Goal: Task Accomplishment & Management: Complete application form

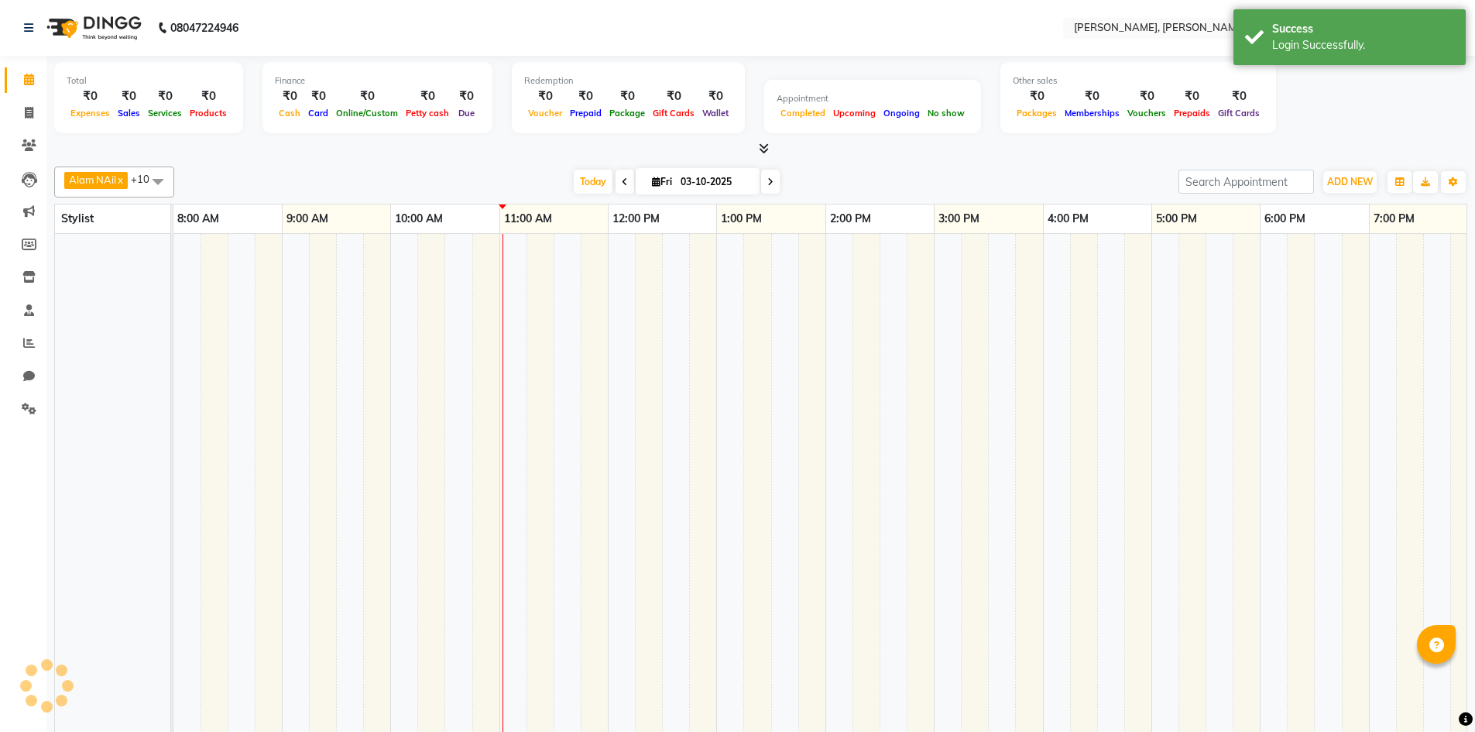
select select "en"
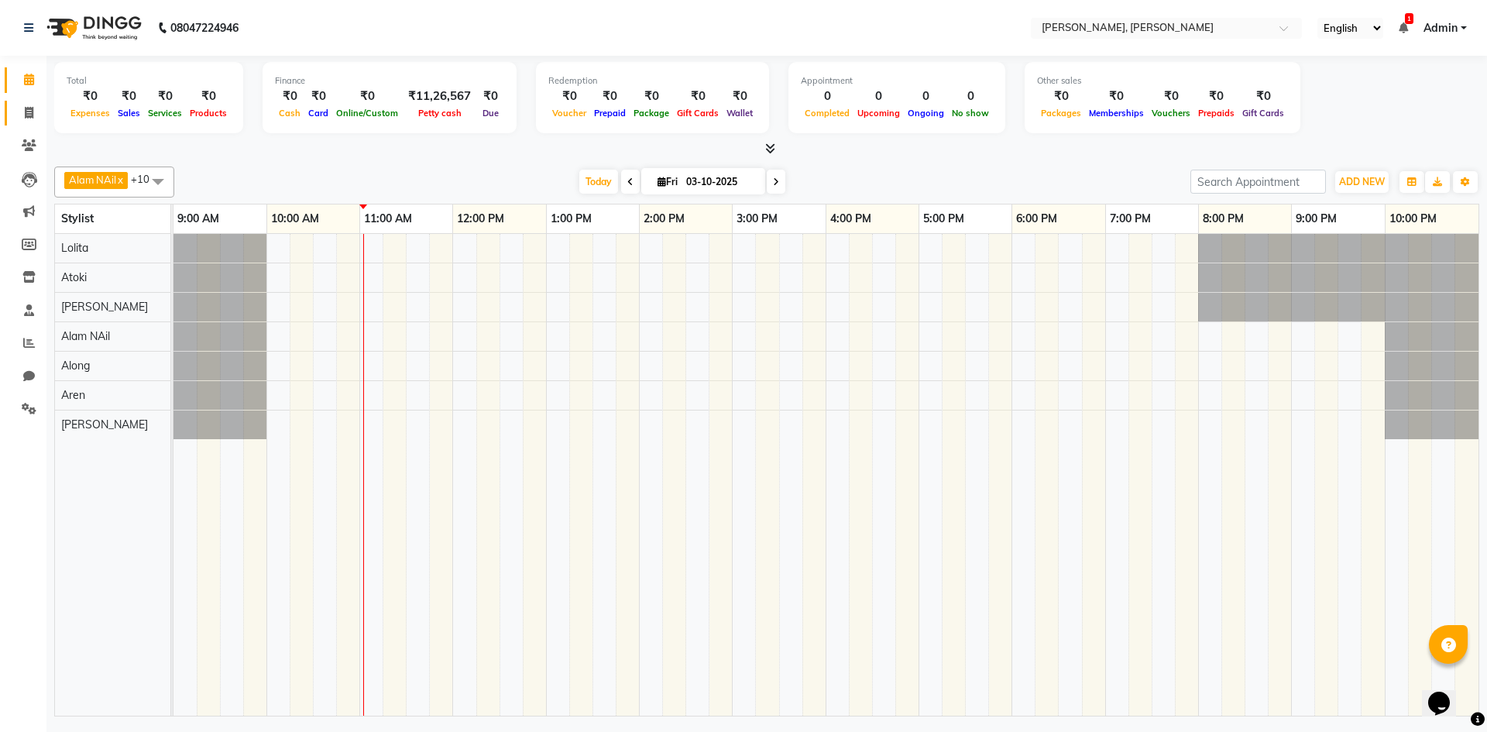
click at [22, 122] on link "Invoice" at bounding box center [23, 114] width 37 height 26
select select "service"
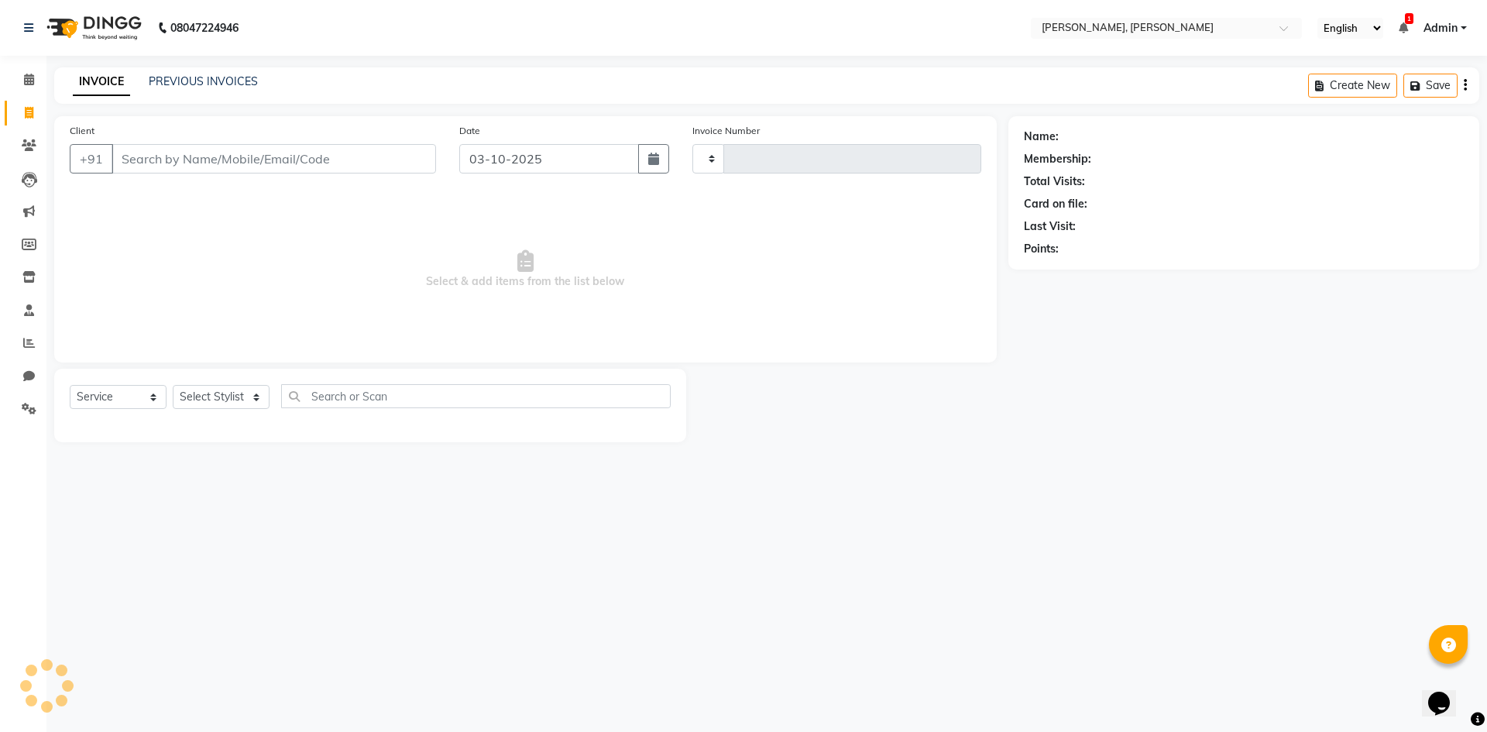
type input "0733"
select select "5264"
click at [258, 393] on select "Select Stylist Alam NAil Along anju [PERSON_NAME] [PERSON_NAME] Lolita luni" at bounding box center [221, 397] width 97 height 24
select select "66502"
click at [173, 385] on select "Select Stylist Alam NAil Along anju [PERSON_NAME] [PERSON_NAME] Lolita luni" at bounding box center [221, 397] width 97 height 24
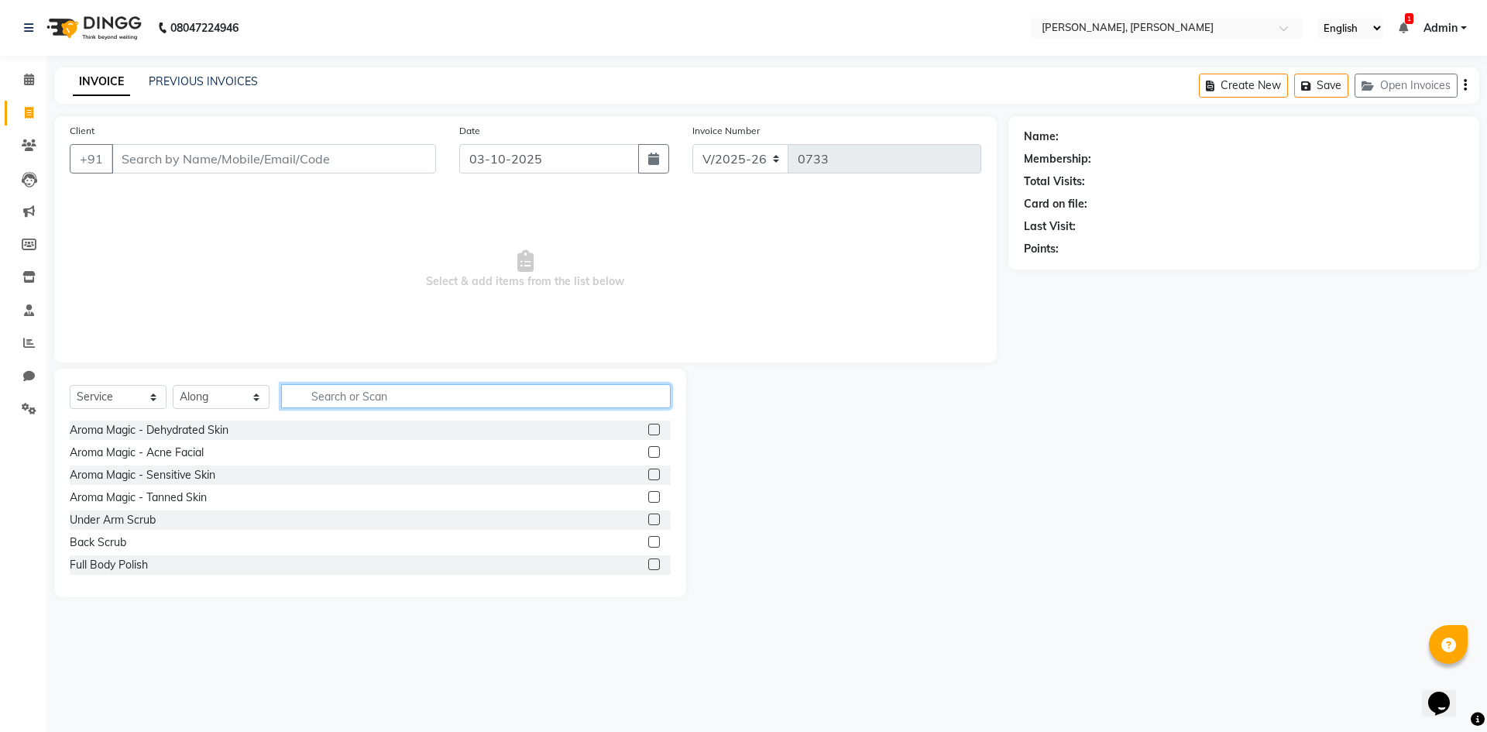
click at [299, 390] on input "text" at bounding box center [476, 396] width 390 height 24
type input "haircut"
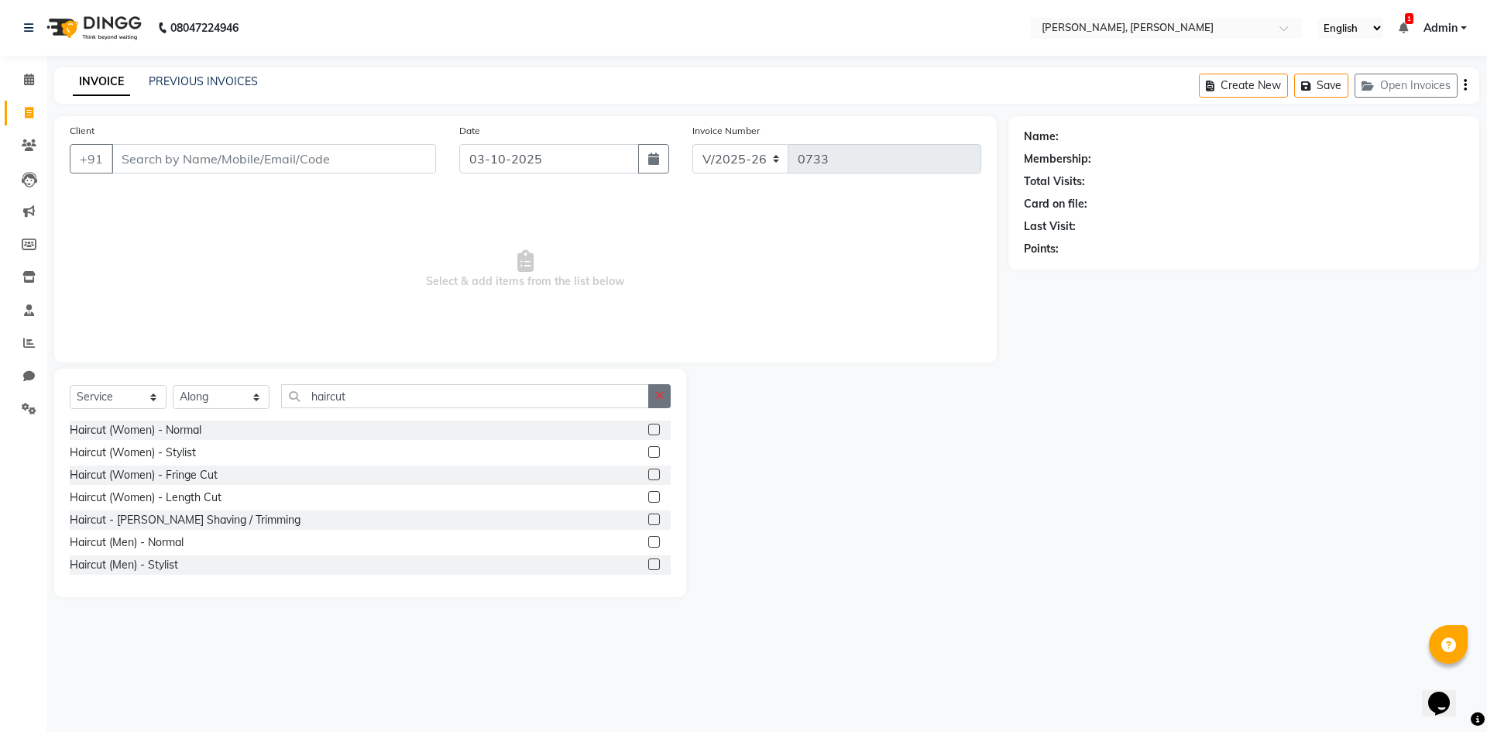
click at [658, 398] on icon "button" at bounding box center [659, 395] width 9 height 11
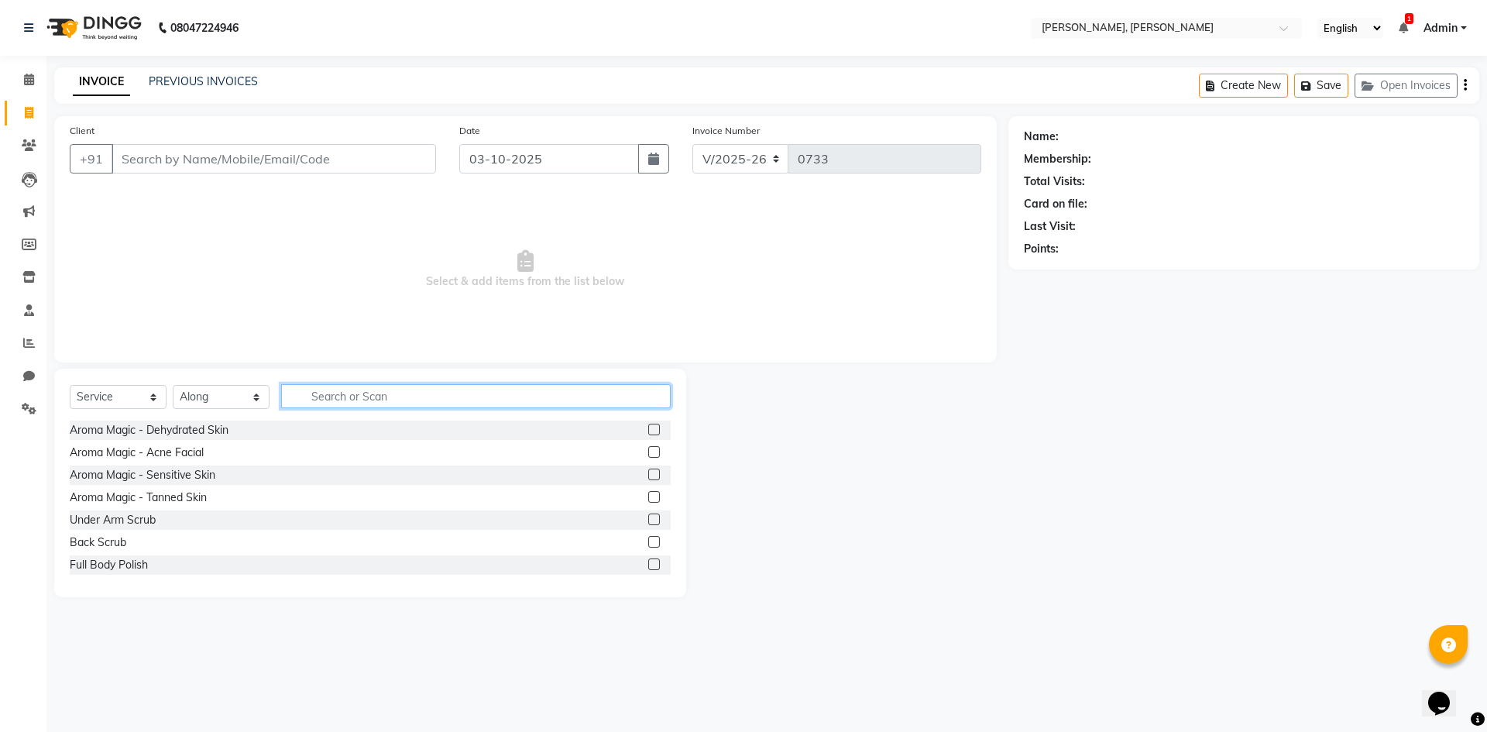
click at [603, 398] on input "text" at bounding box center [476, 396] width 390 height 24
type input "eye"
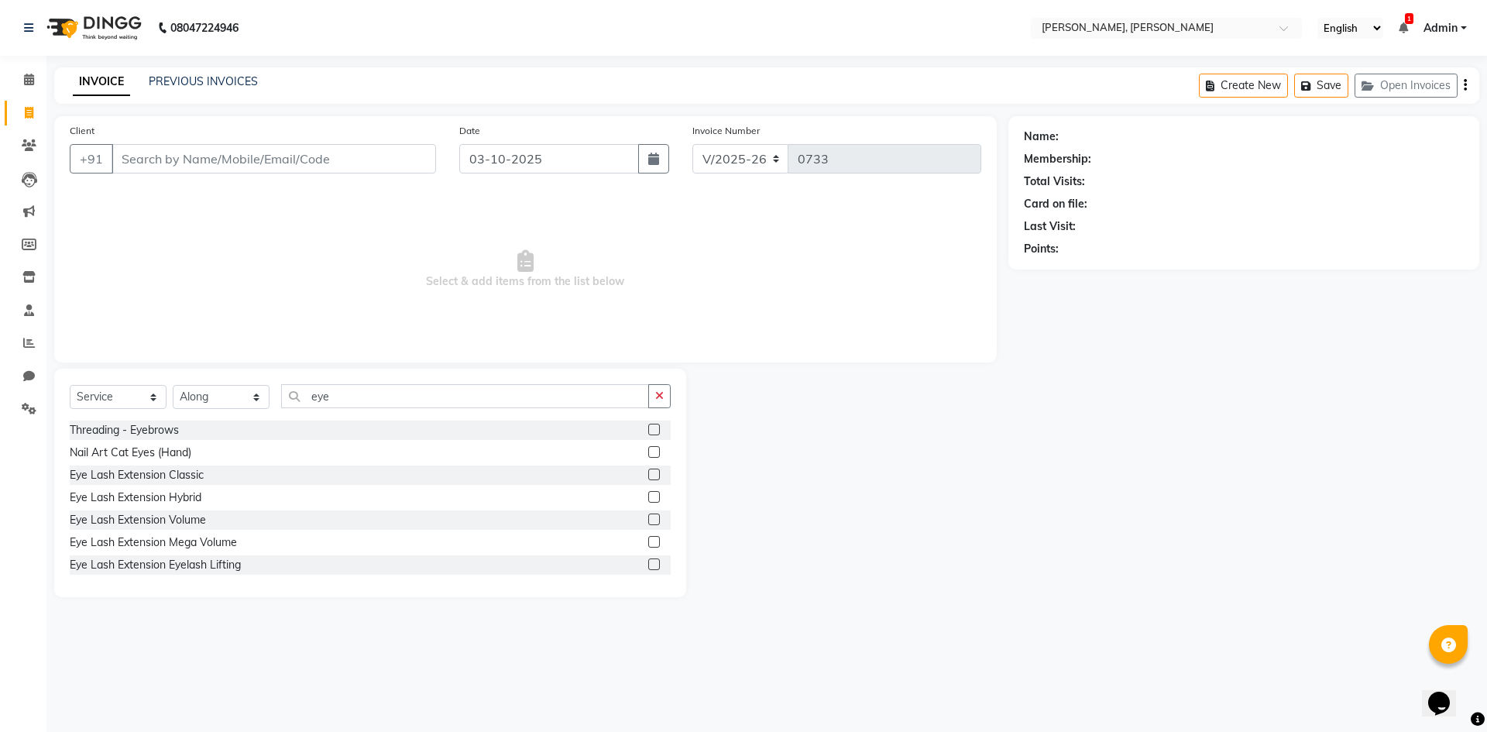
click at [648, 425] on label at bounding box center [654, 430] width 12 height 12
click at [648, 425] on input "checkbox" at bounding box center [653, 430] width 10 height 10
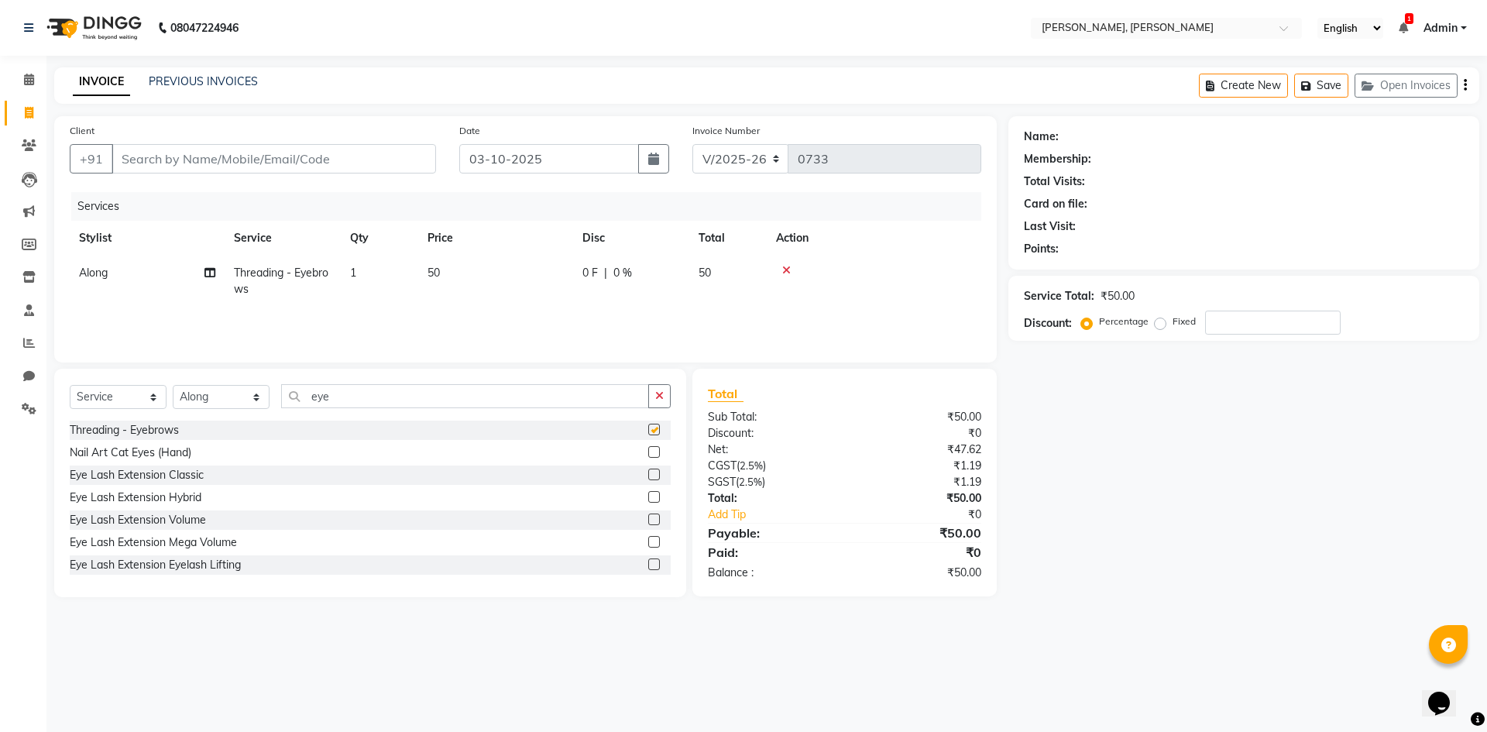
checkbox input "false"
click at [489, 400] on input "eye" at bounding box center [465, 396] width 368 height 24
type input "e"
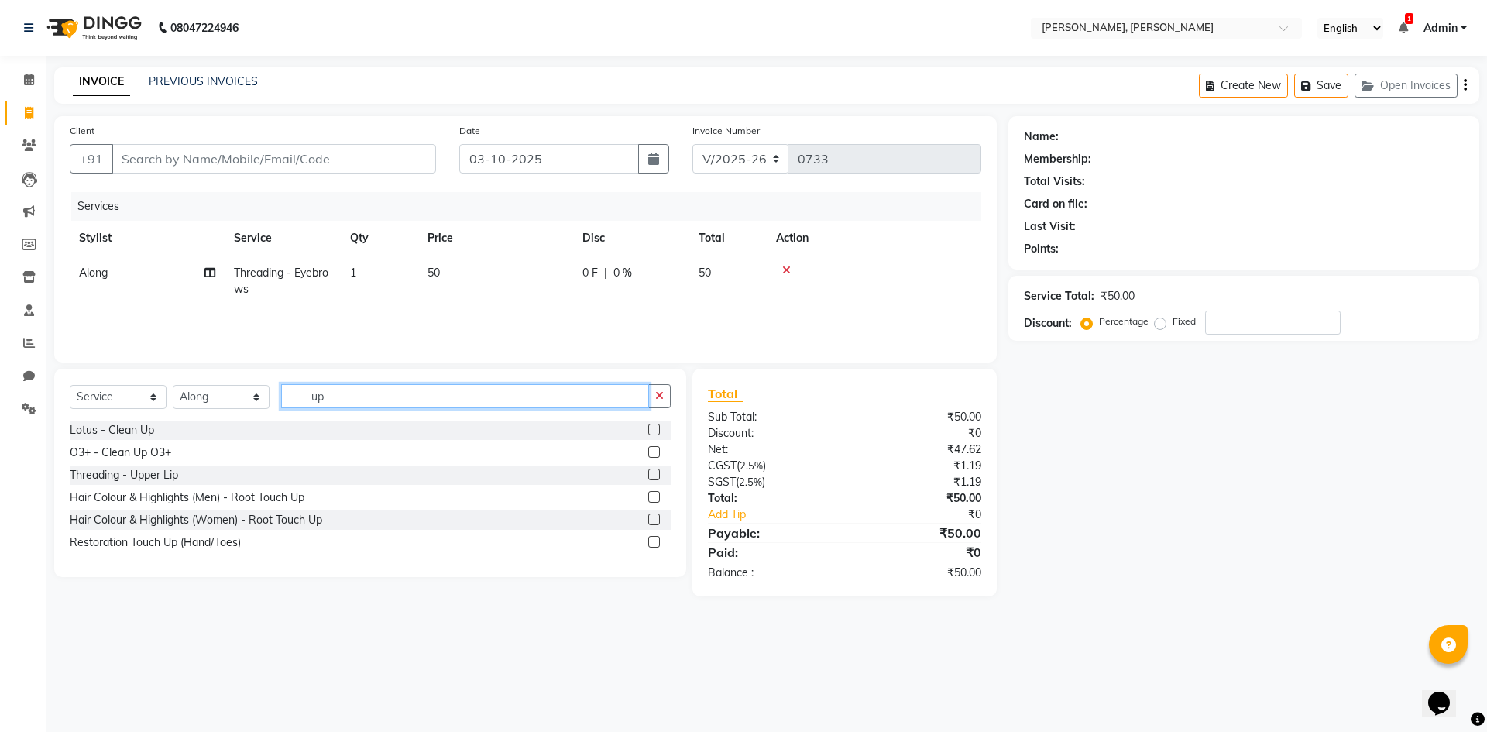
type input "up"
click at [650, 471] on label at bounding box center [654, 475] width 12 height 12
click at [650, 471] on input "checkbox" at bounding box center [653, 475] width 10 height 10
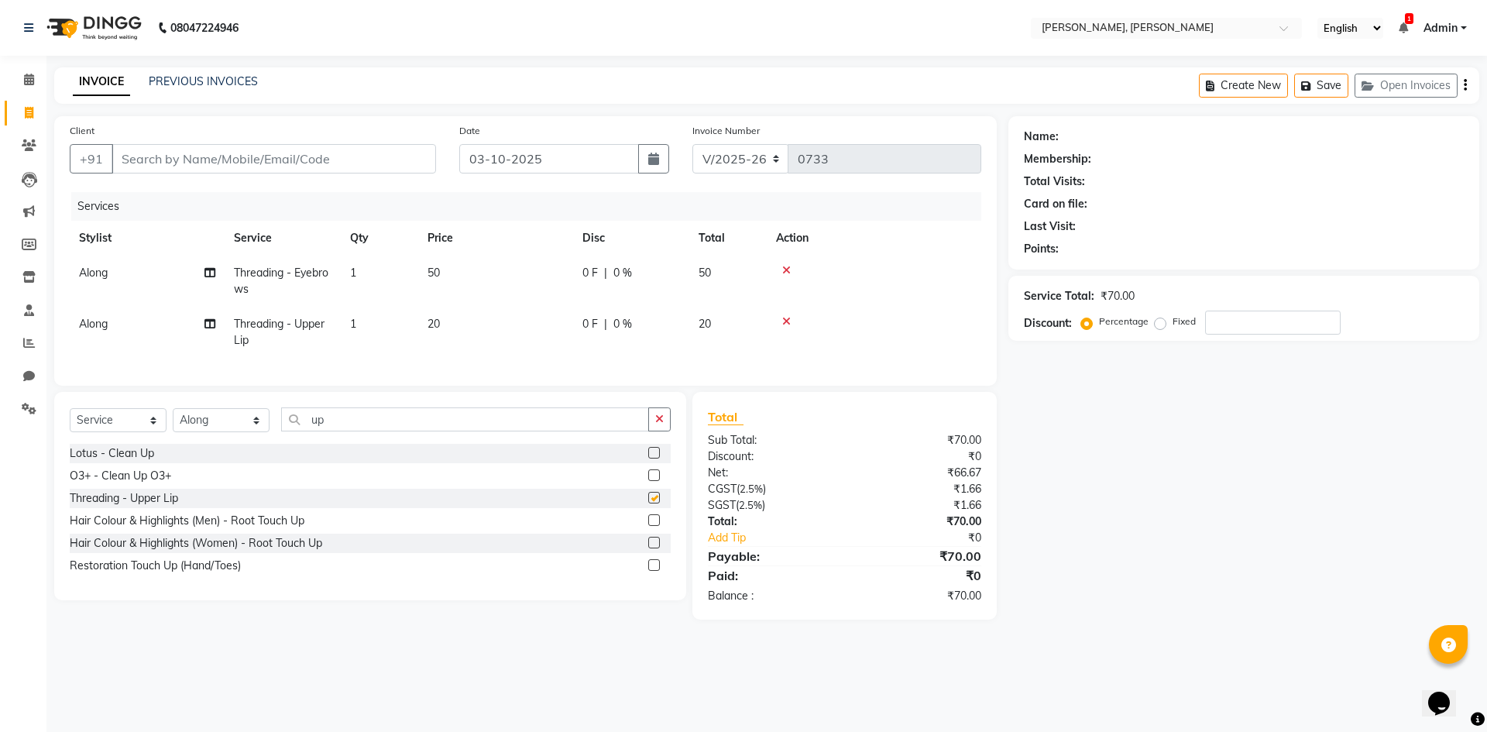
checkbox input "false"
click at [257, 430] on select "Select Stylist Alam NAil Along anju [PERSON_NAME] [PERSON_NAME] Lolita luni" at bounding box center [221, 420] width 97 height 24
select select "34979"
click at [173, 420] on select "Select Stylist Alam NAil Along anju [PERSON_NAME] [PERSON_NAME] Lolita luni" at bounding box center [221, 420] width 97 height 24
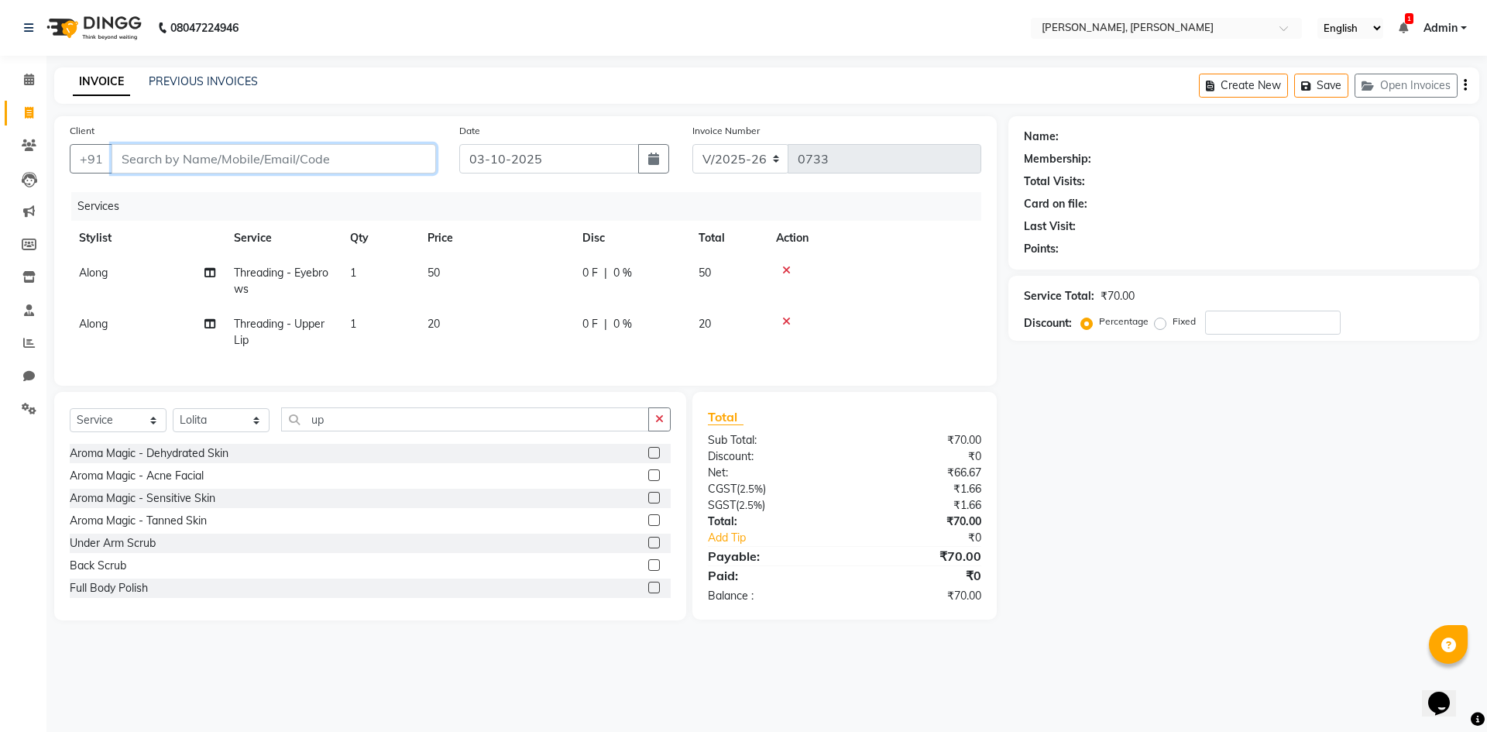
click at [383, 170] on input "Client" at bounding box center [274, 158] width 325 height 29
click at [320, 160] on input "Client" at bounding box center [274, 158] width 325 height 29
type input "a"
type input "0"
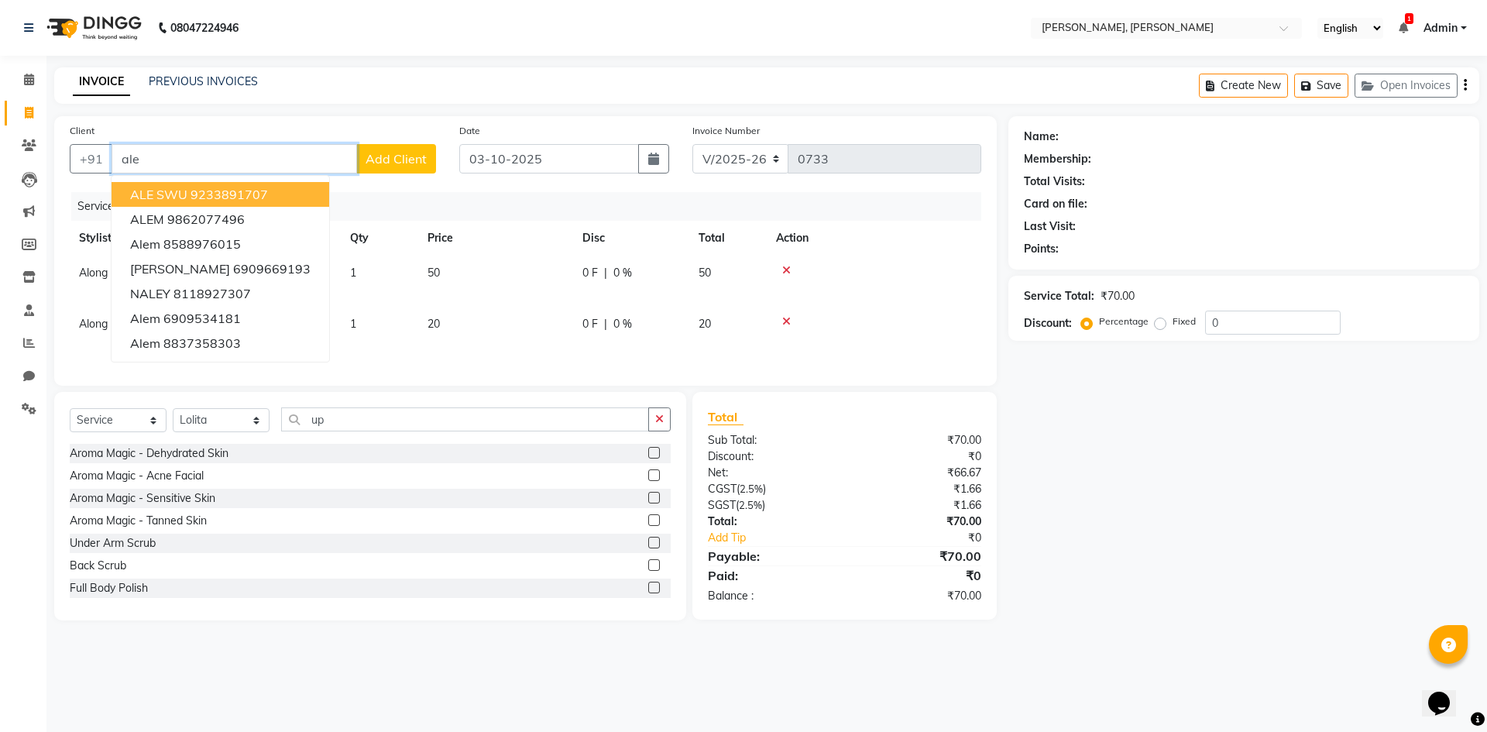
click at [226, 186] on button "ALE SWU 9233891707" at bounding box center [221, 194] width 218 height 25
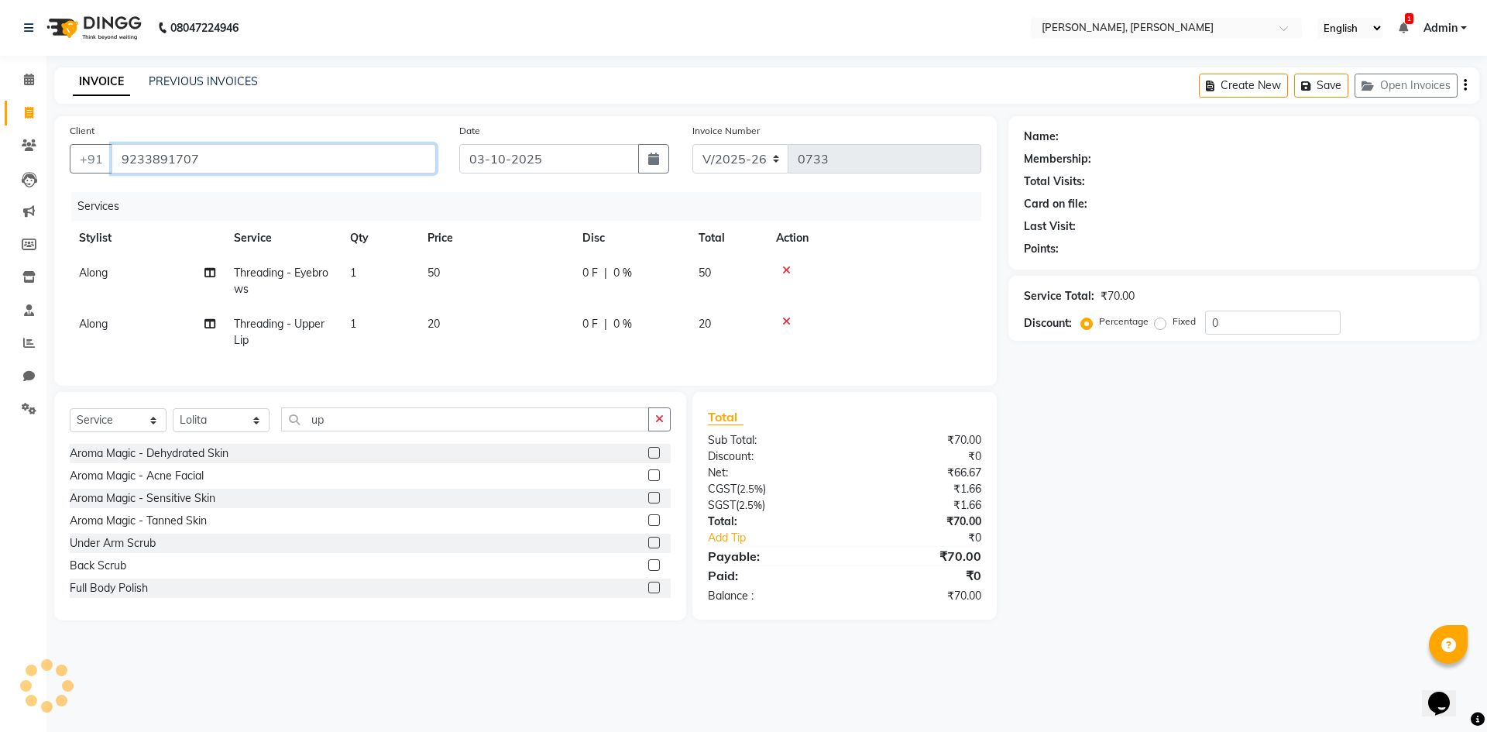
type input "9233891707"
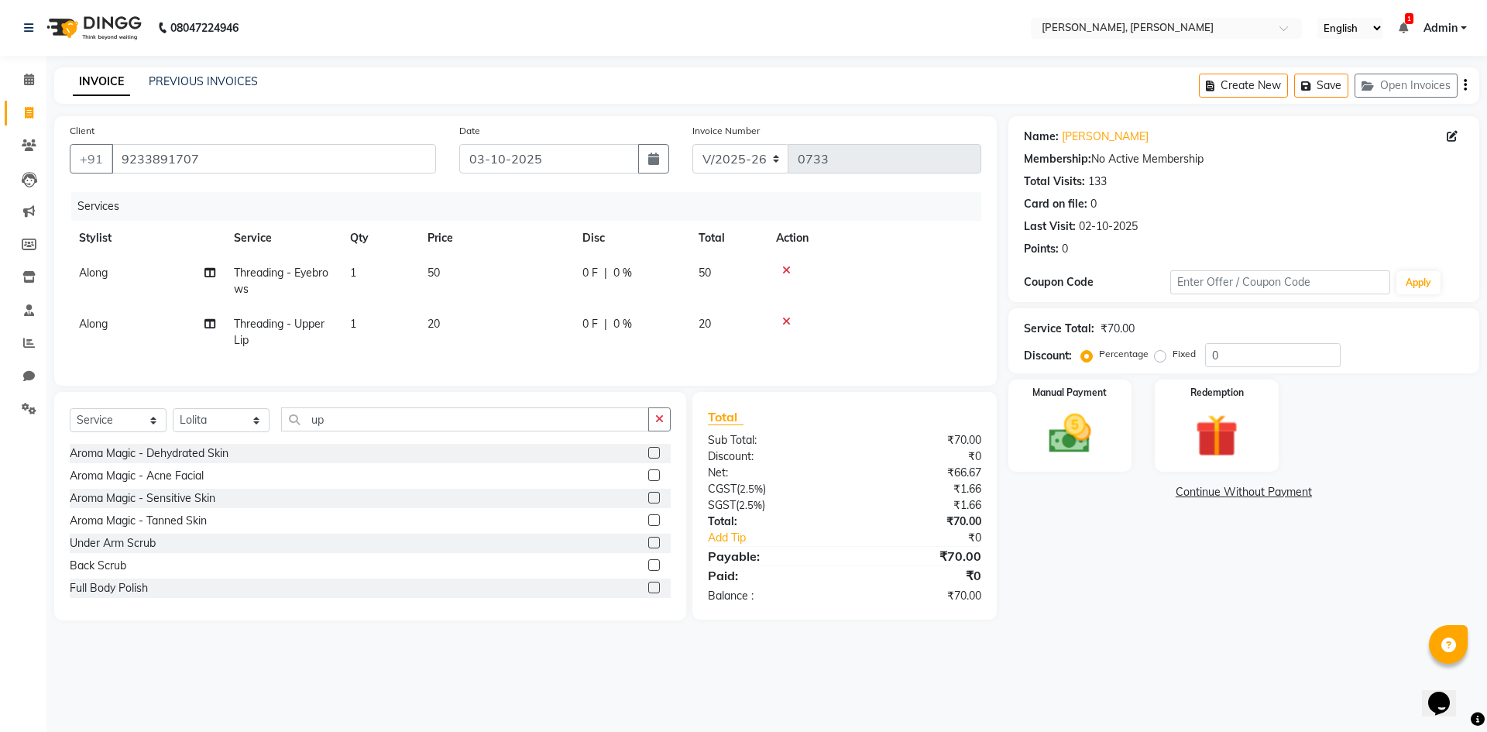
click at [115, 275] on td "Along" at bounding box center [147, 281] width 155 height 51
select select "66502"
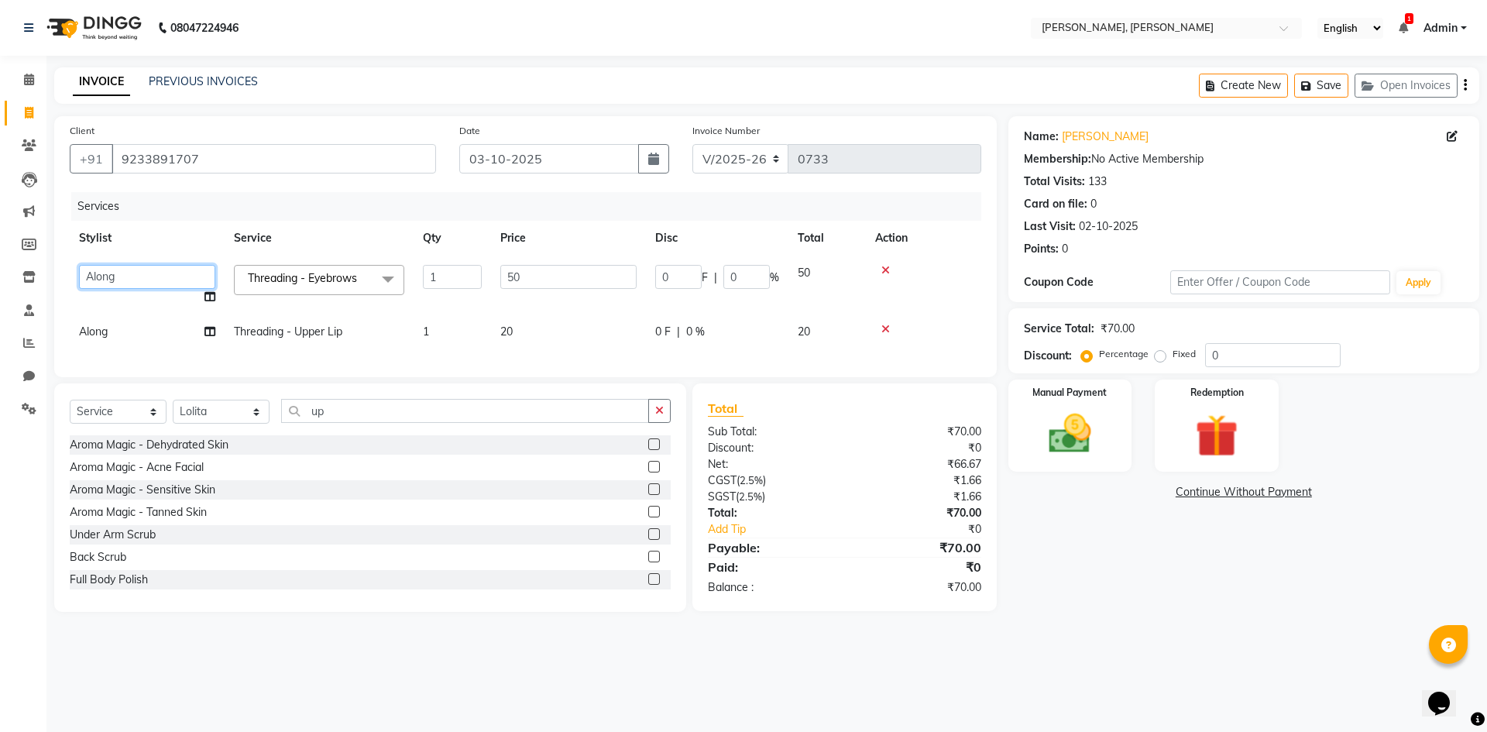
click at [98, 275] on select "Alam NAil Along anju [PERSON_NAME] [PERSON_NAME] [PERSON_NAME]" at bounding box center [147, 277] width 136 height 24
select select "34979"
click at [106, 332] on span "Along" at bounding box center [93, 332] width 29 height 14
select select "66502"
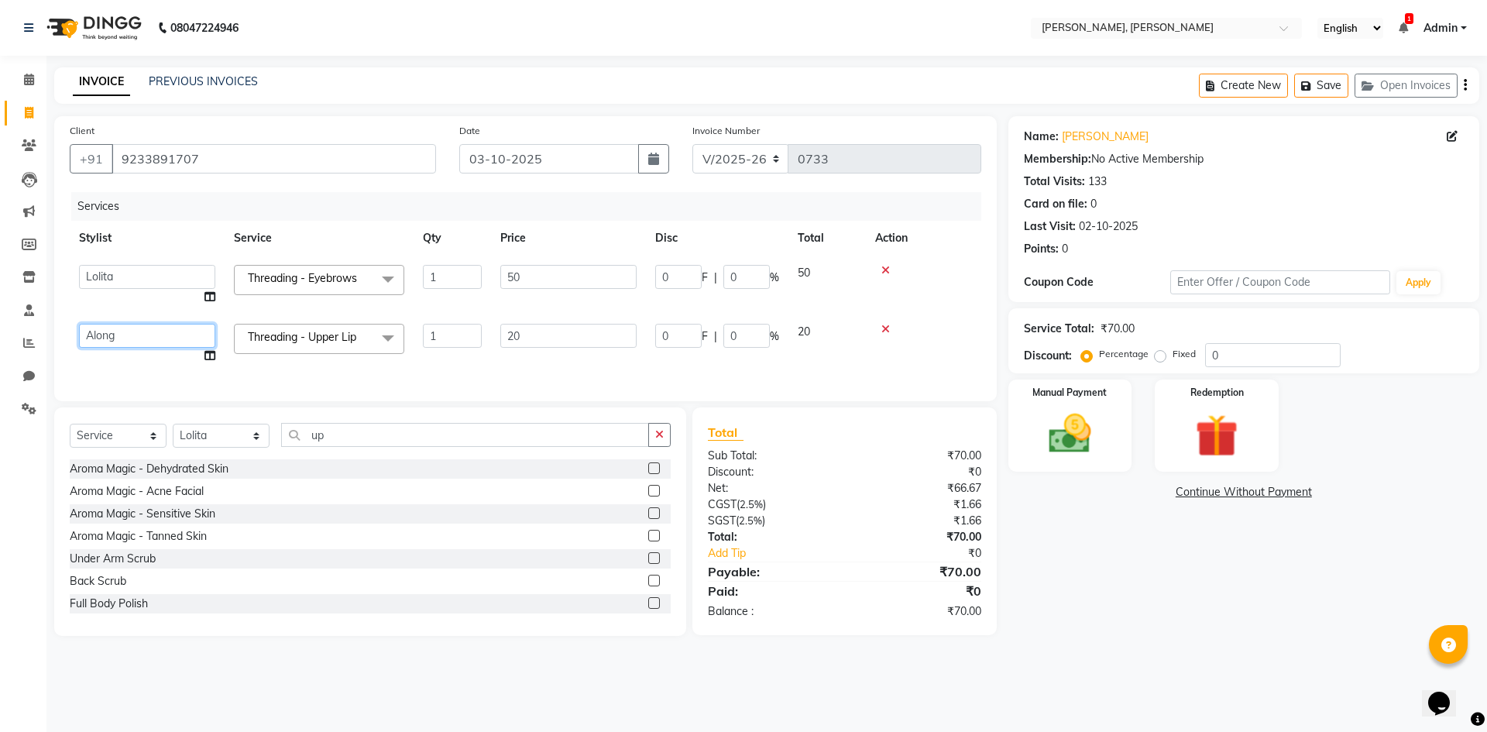
click at [106, 336] on select "Alam NAil Along anju [PERSON_NAME] [PERSON_NAME] [PERSON_NAME]" at bounding box center [147, 336] width 136 height 24
select select "34979"
click at [1110, 585] on div "Name: Ale Swu Membership: No Active Membership Total Visits: 133 Card on file: …" at bounding box center [1249, 376] width 483 height 520
click at [816, 358] on td "20" at bounding box center [826, 343] width 77 height 59
click at [496, 363] on td "20" at bounding box center [568, 343] width 155 height 59
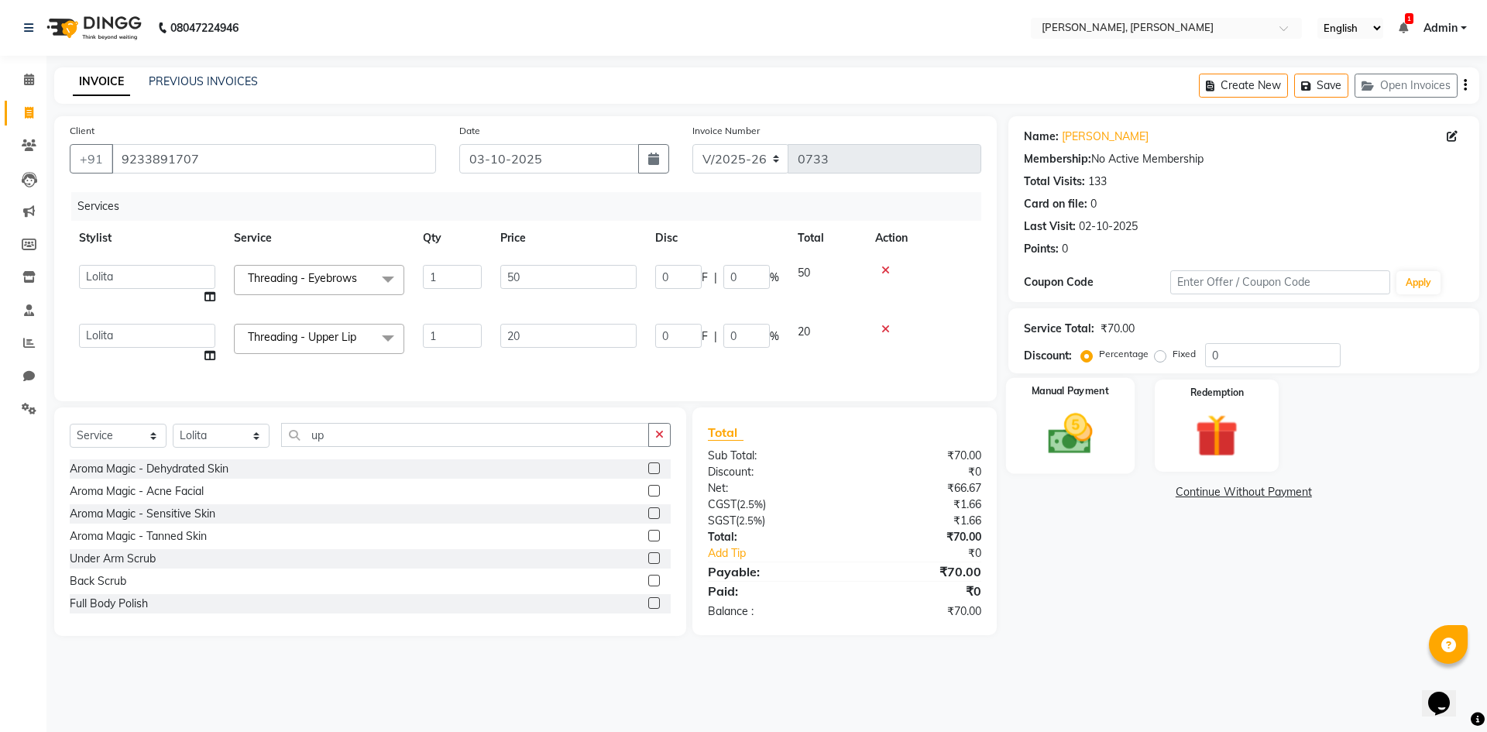
click at [1075, 420] on img at bounding box center [1070, 433] width 72 height 51
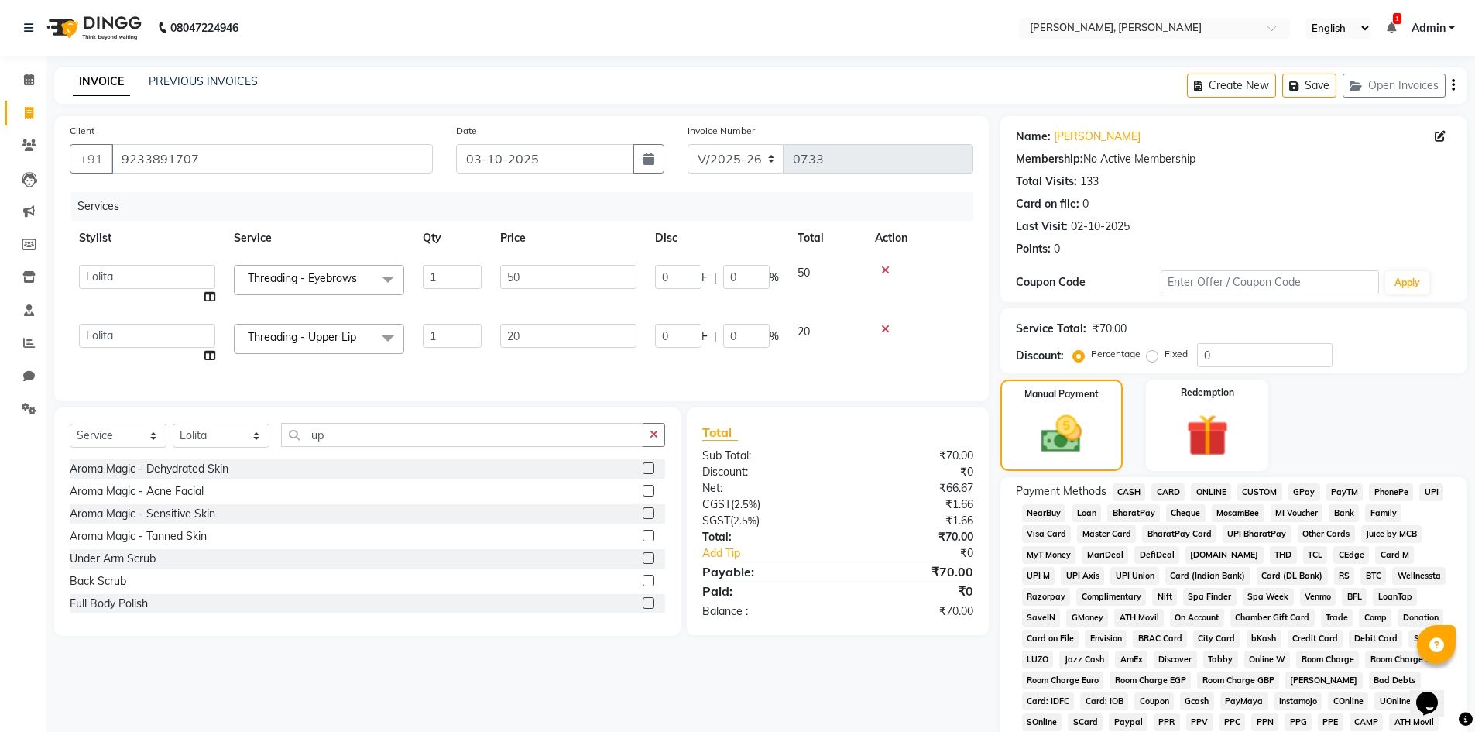
click at [1205, 490] on span "ONLINE" at bounding box center [1211, 492] width 40 height 18
click at [882, 268] on icon at bounding box center [885, 270] width 9 height 11
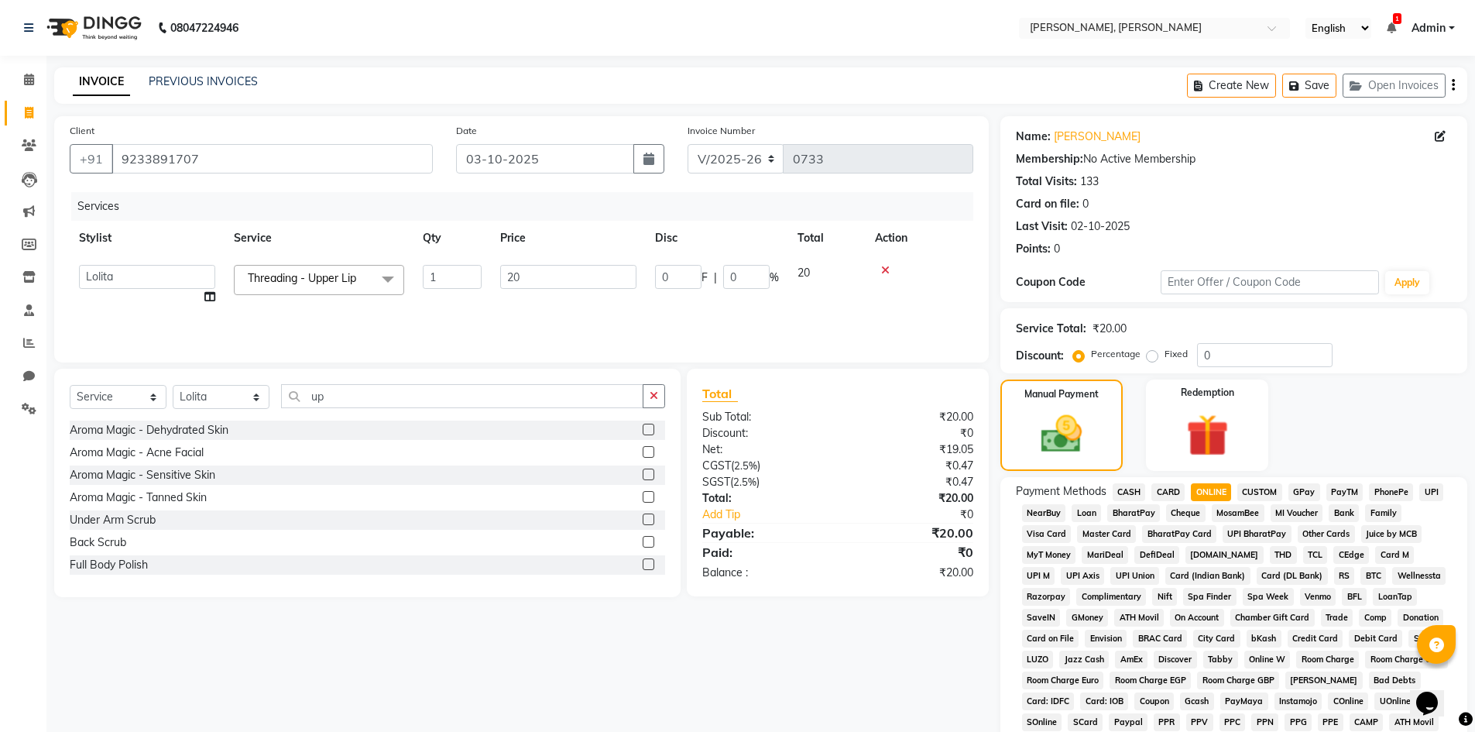
click at [882, 268] on icon at bounding box center [885, 270] width 9 height 11
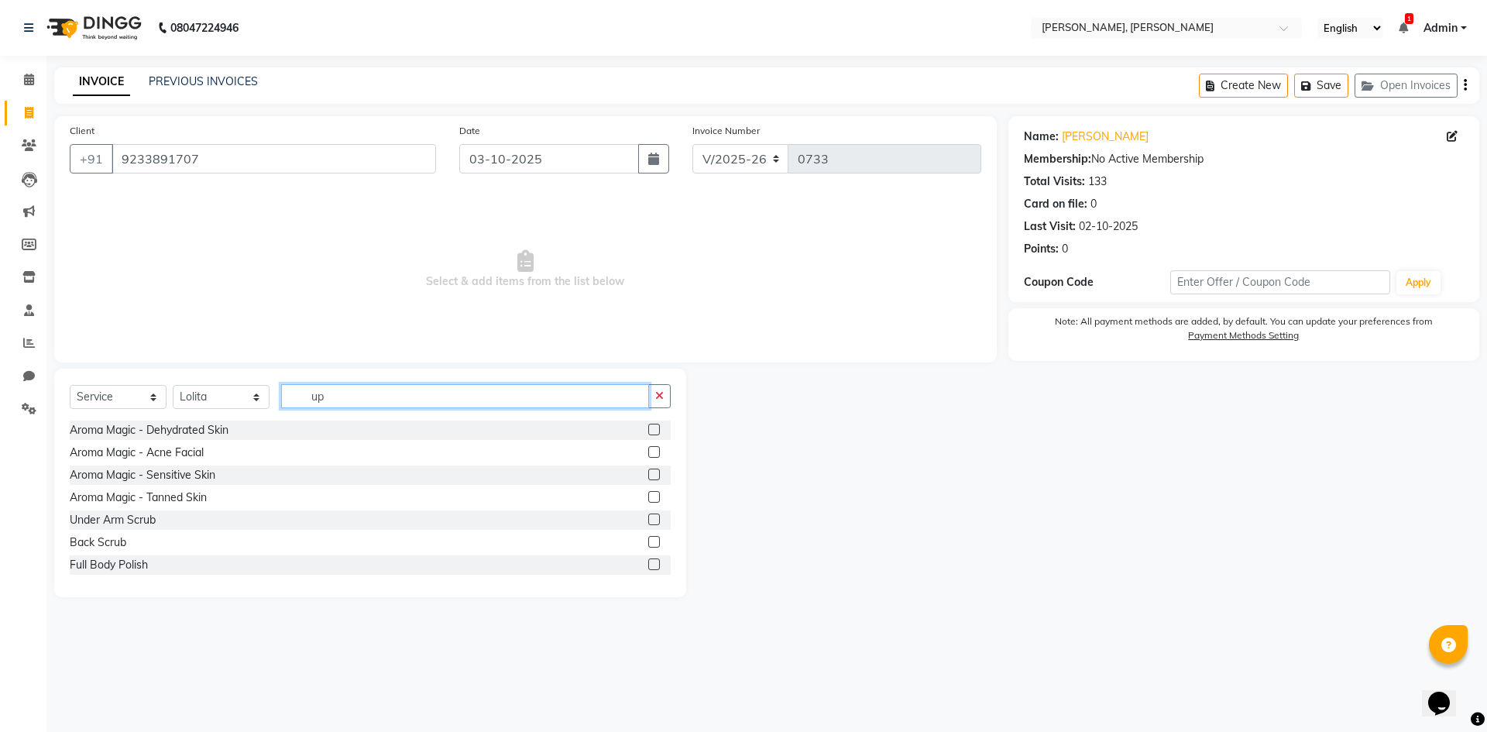
click at [409, 395] on input "up" at bounding box center [465, 396] width 368 height 24
type input "u"
type input "up"
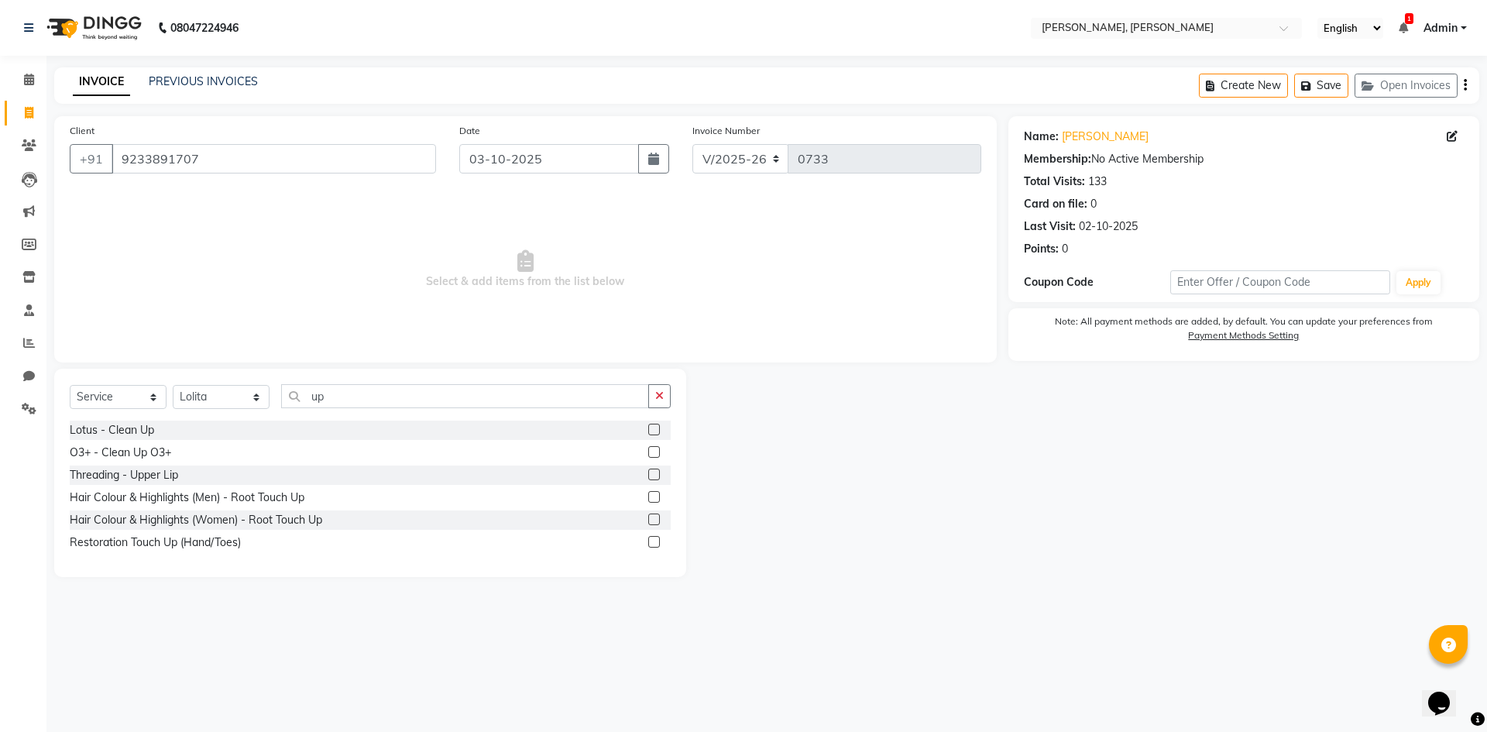
click at [655, 472] on label at bounding box center [654, 475] width 12 height 12
click at [655, 472] on input "checkbox" at bounding box center [653, 475] width 10 height 10
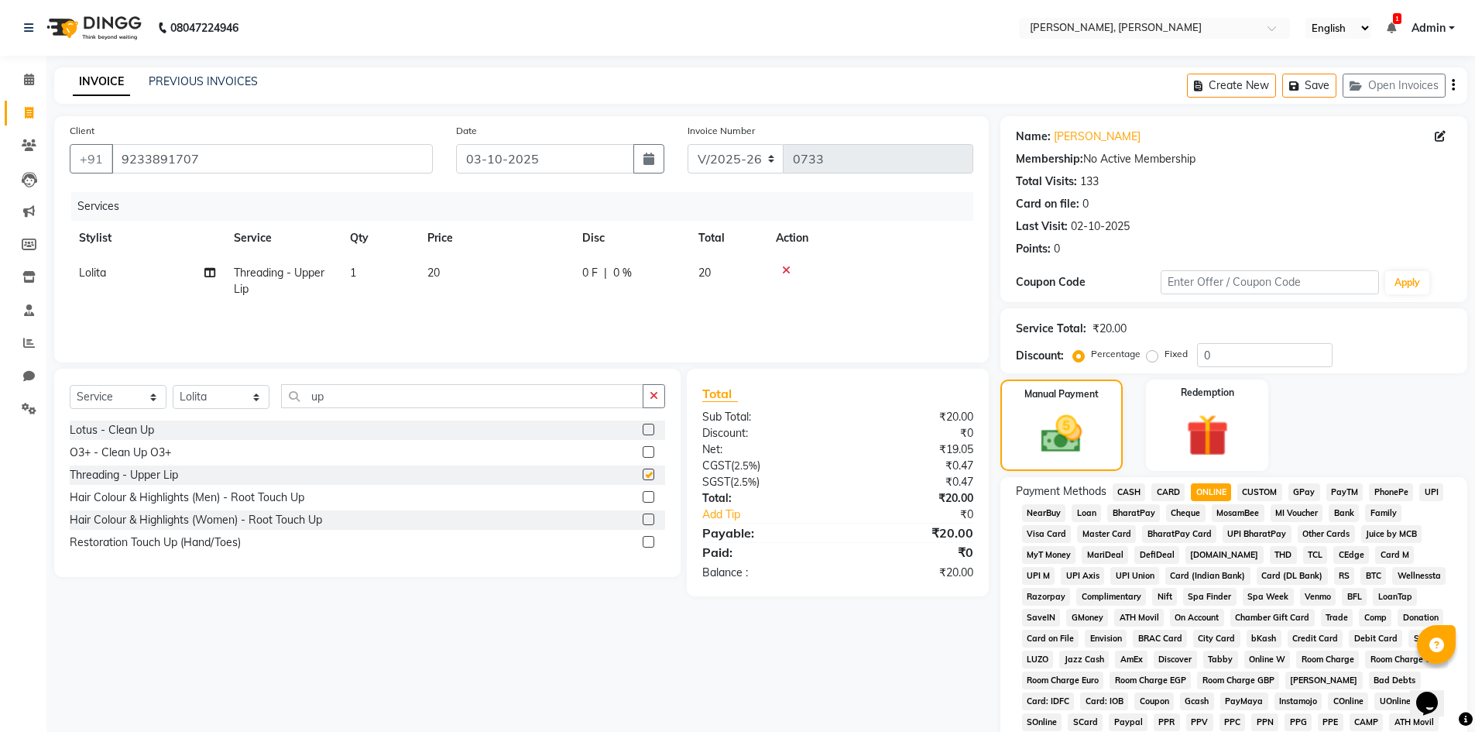
checkbox input "false"
click at [438, 401] on input "up" at bounding box center [462, 396] width 362 height 24
type input "u"
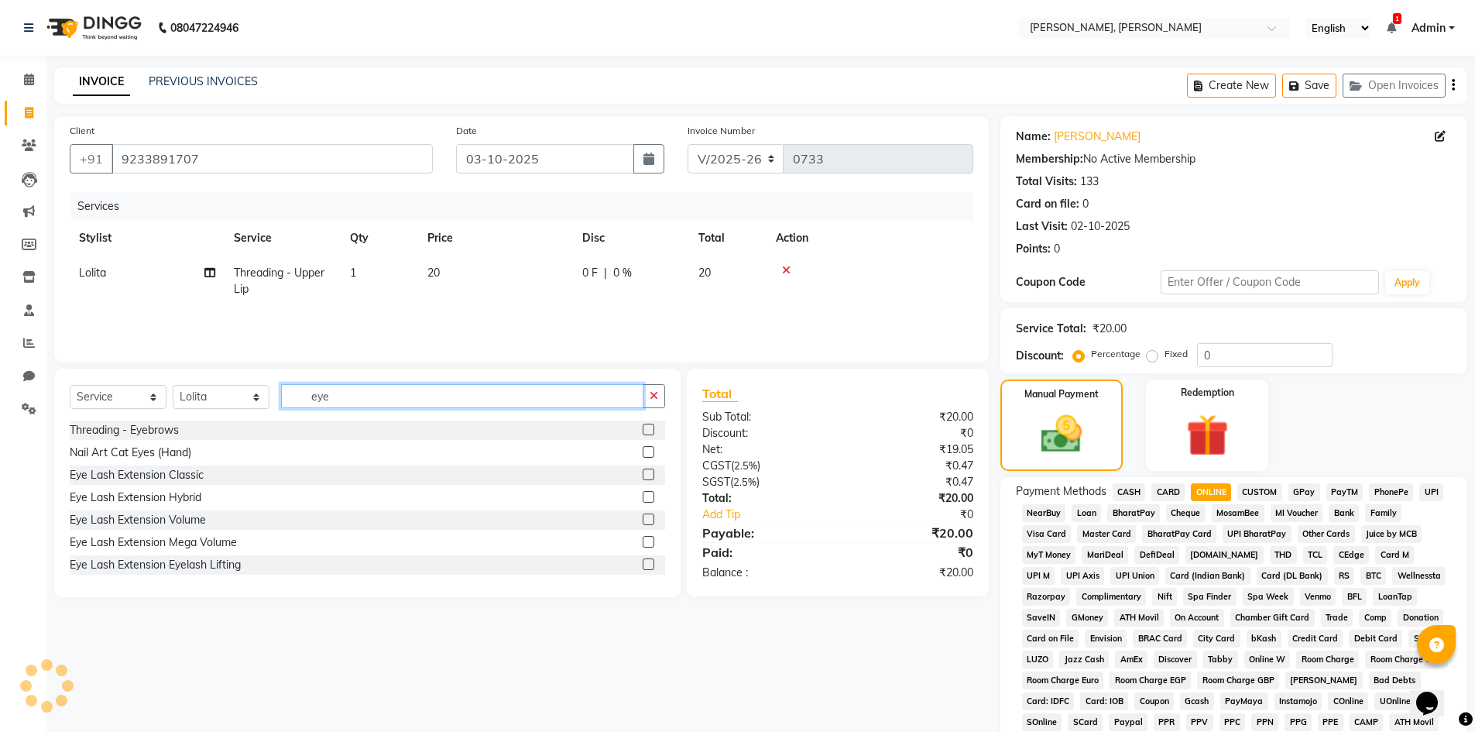
type input "eye"
click at [643, 424] on label at bounding box center [649, 430] width 12 height 12
click at [643, 425] on input "checkbox" at bounding box center [648, 430] width 10 height 10
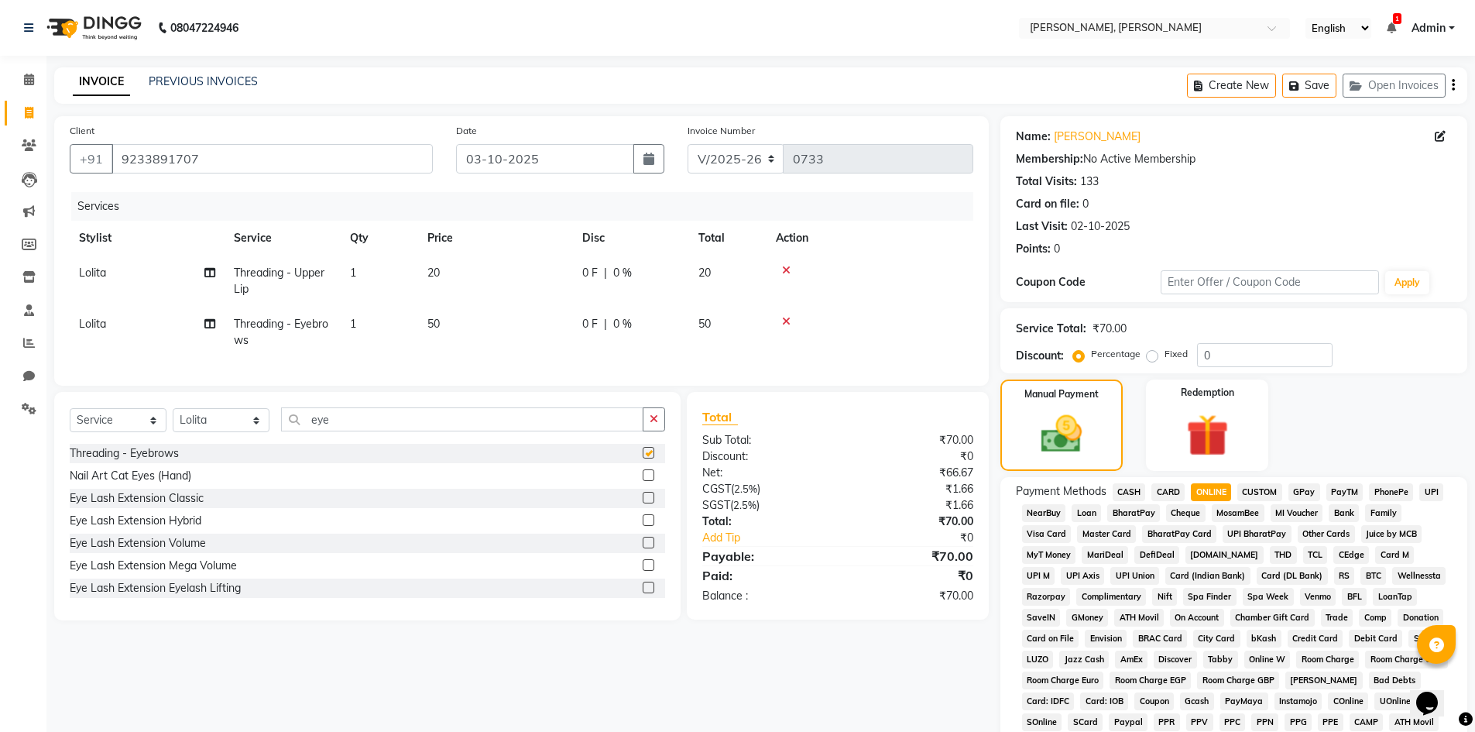
checkbox input "false"
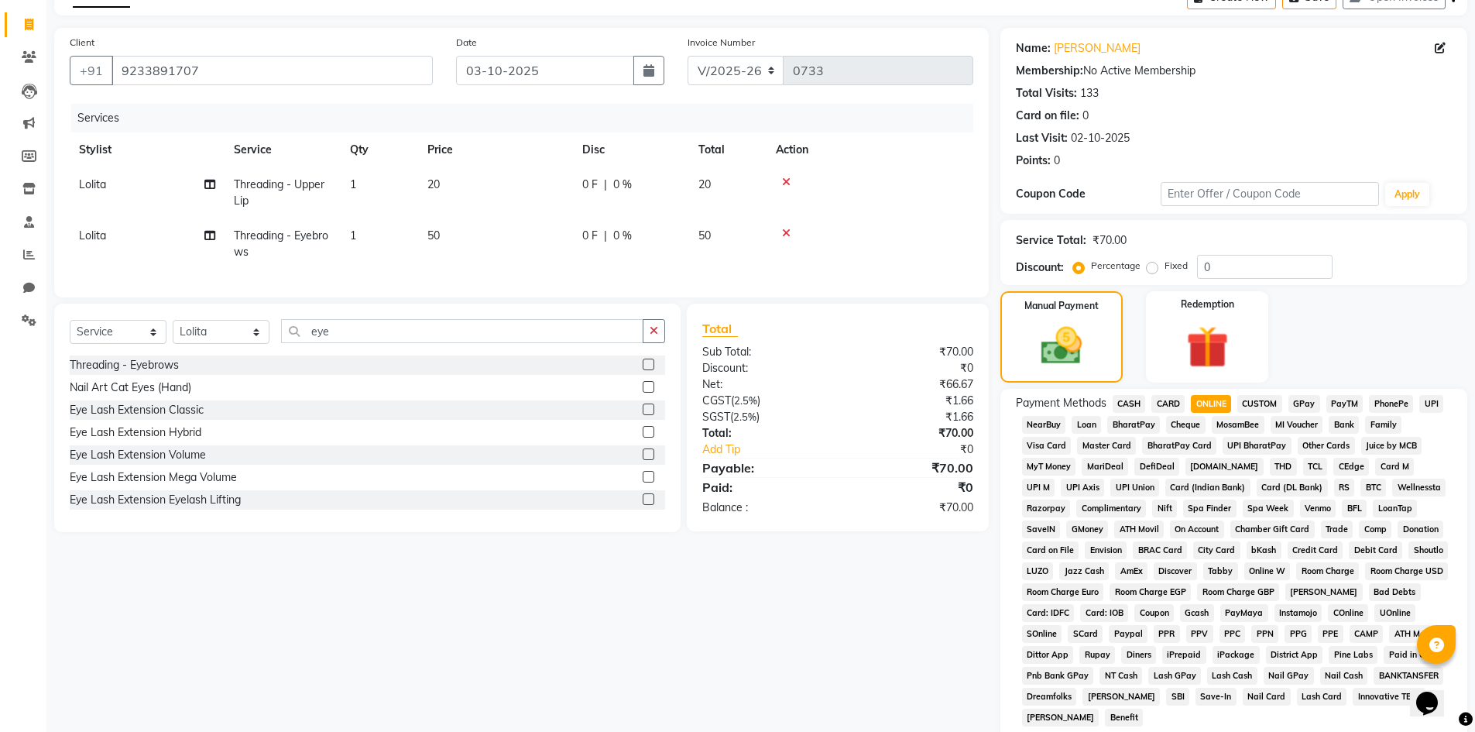
scroll to position [288, 0]
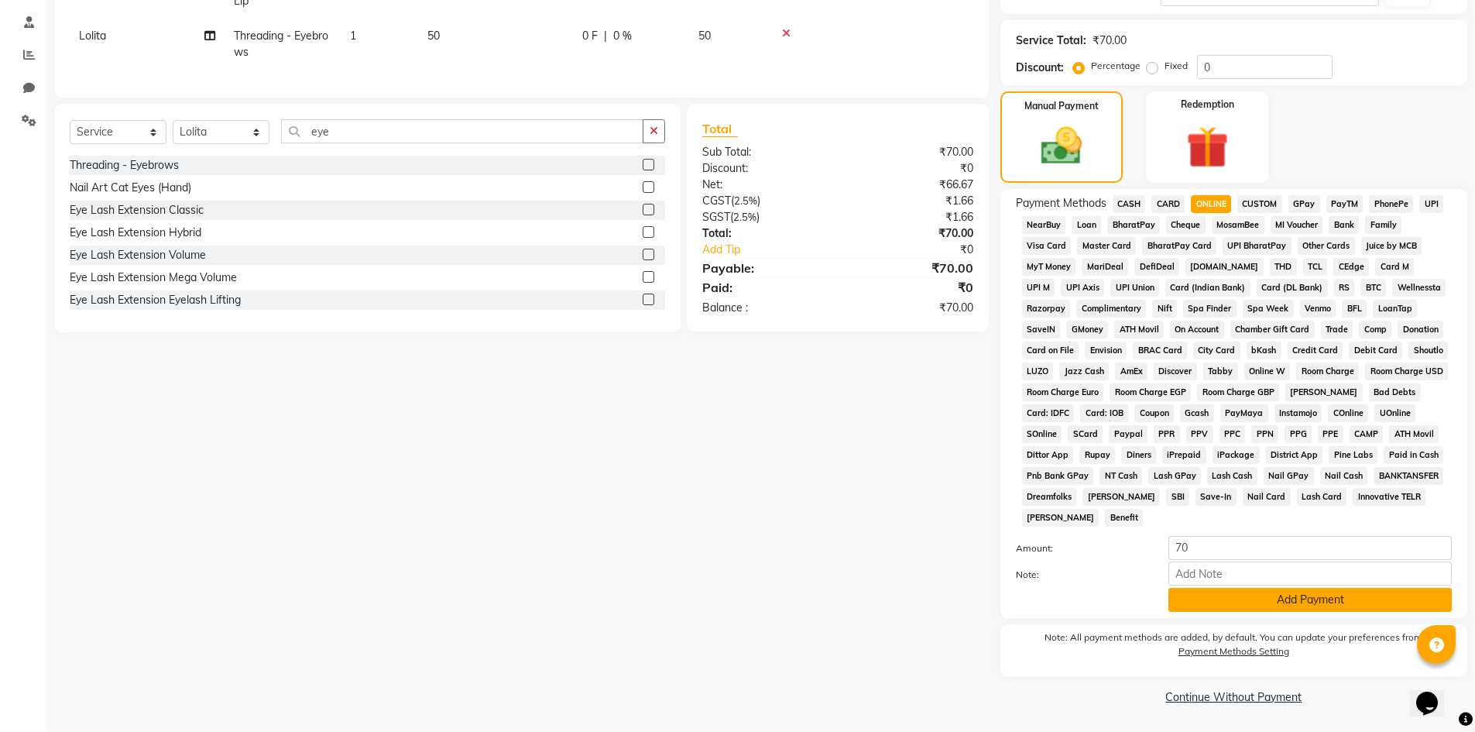
click at [1270, 593] on button "Add Payment" at bounding box center [1310, 600] width 283 height 24
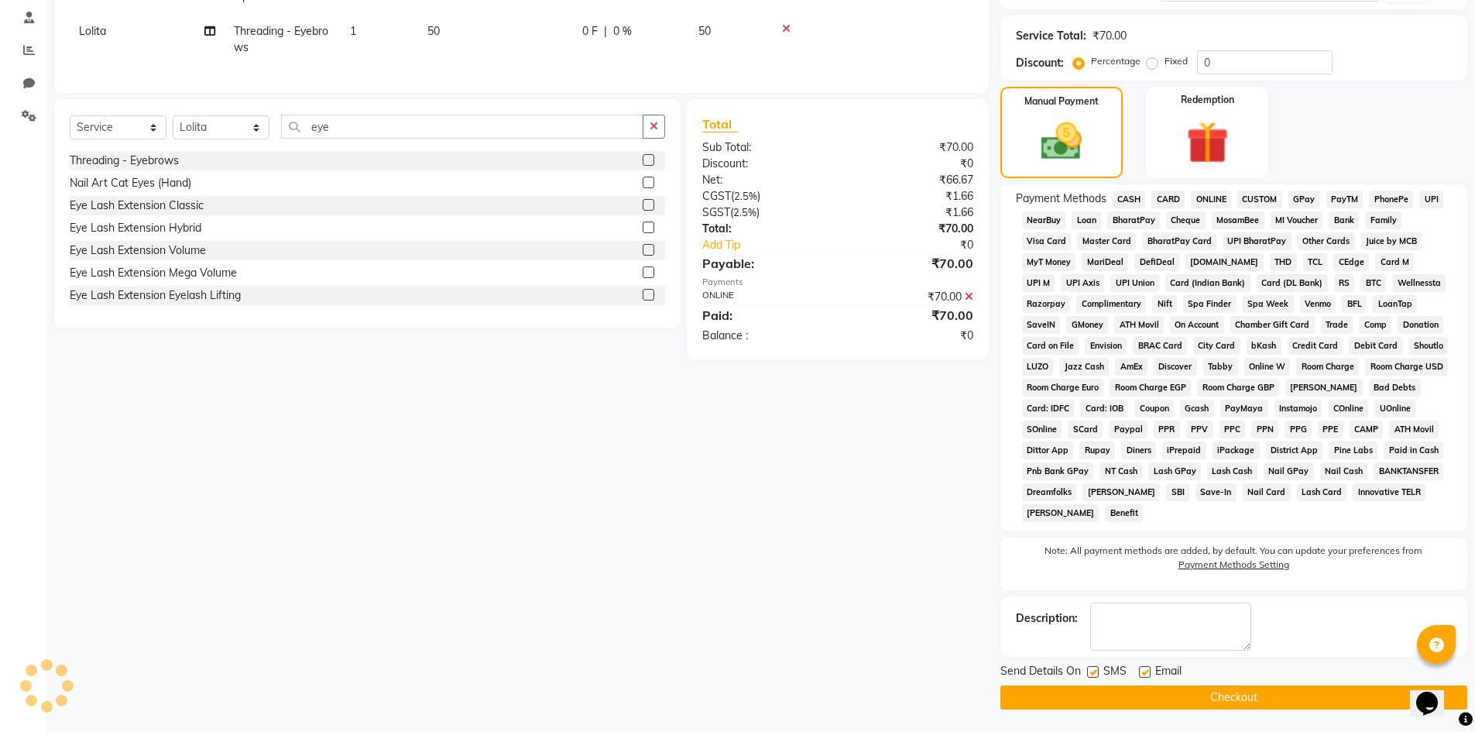
scroll to position [294, 0]
click at [1247, 694] on button "Checkout" at bounding box center [1234, 697] width 467 height 24
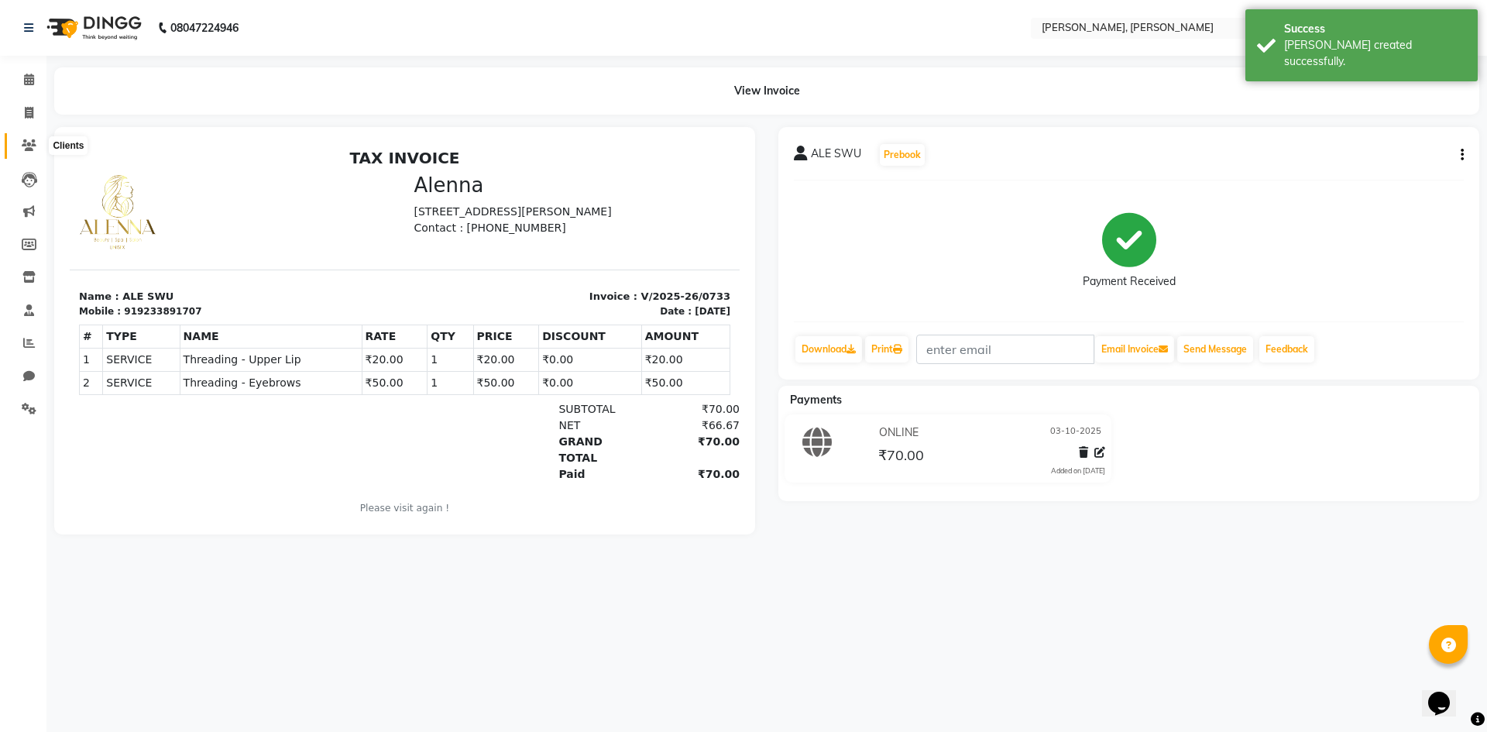
click at [19, 145] on span at bounding box center [28, 146] width 27 height 18
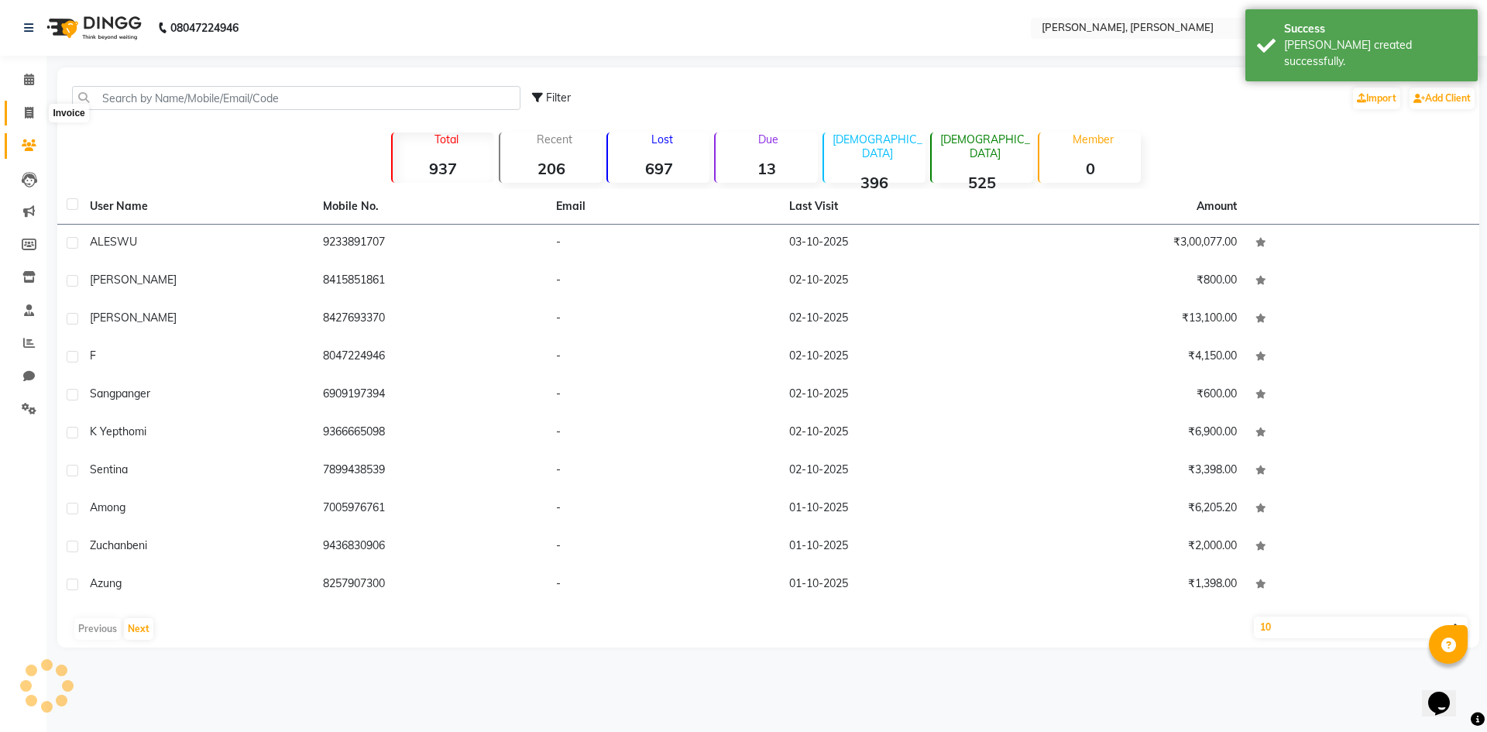
click at [20, 118] on span at bounding box center [28, 114] width 27 height 18
select select "service"
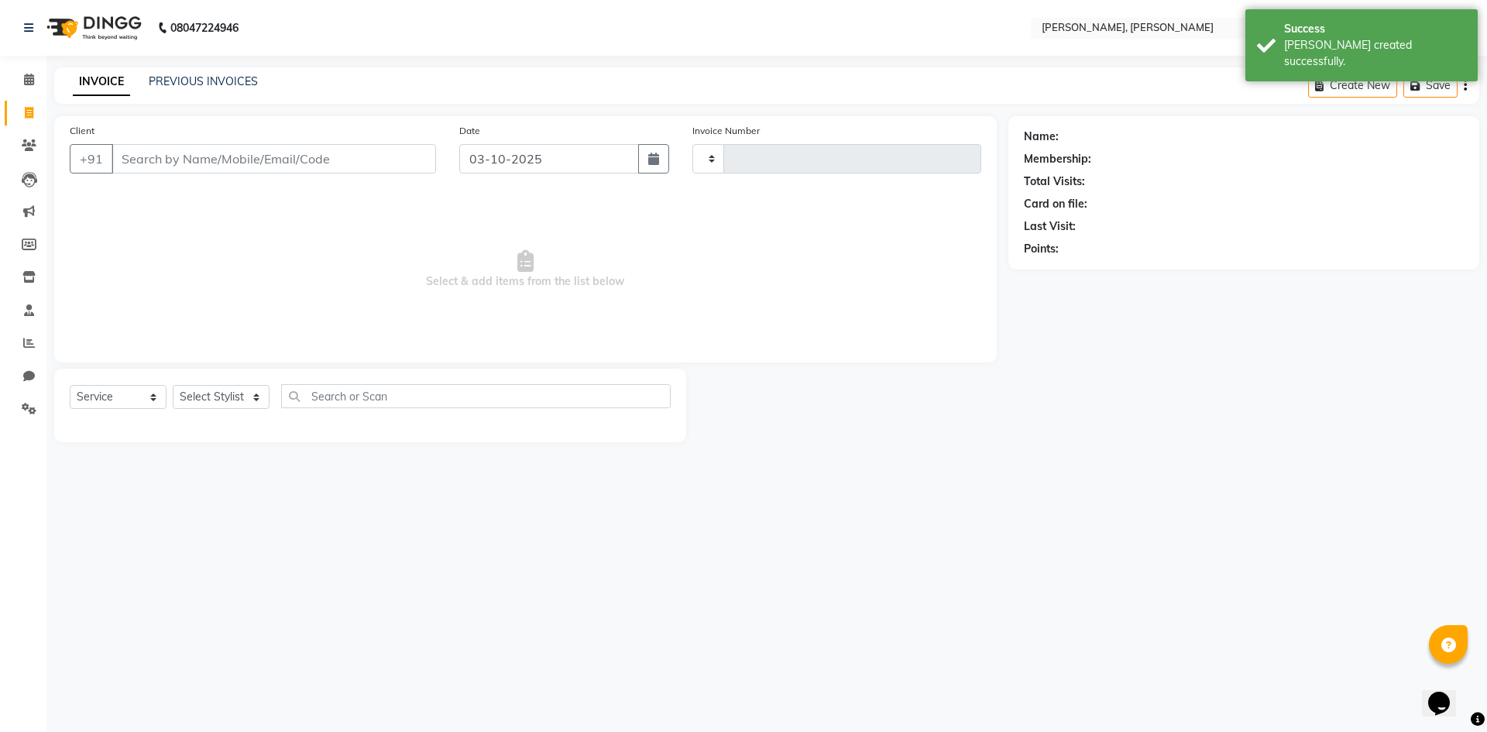
type input "0734"
select select "5264"
click at [252, 402] on select "Select Stylist Alam NAil Along anju [PERSON_NAME] [PERSON_NAME] Lolita luni" at bounding box center [221, 397] width 97 height 24
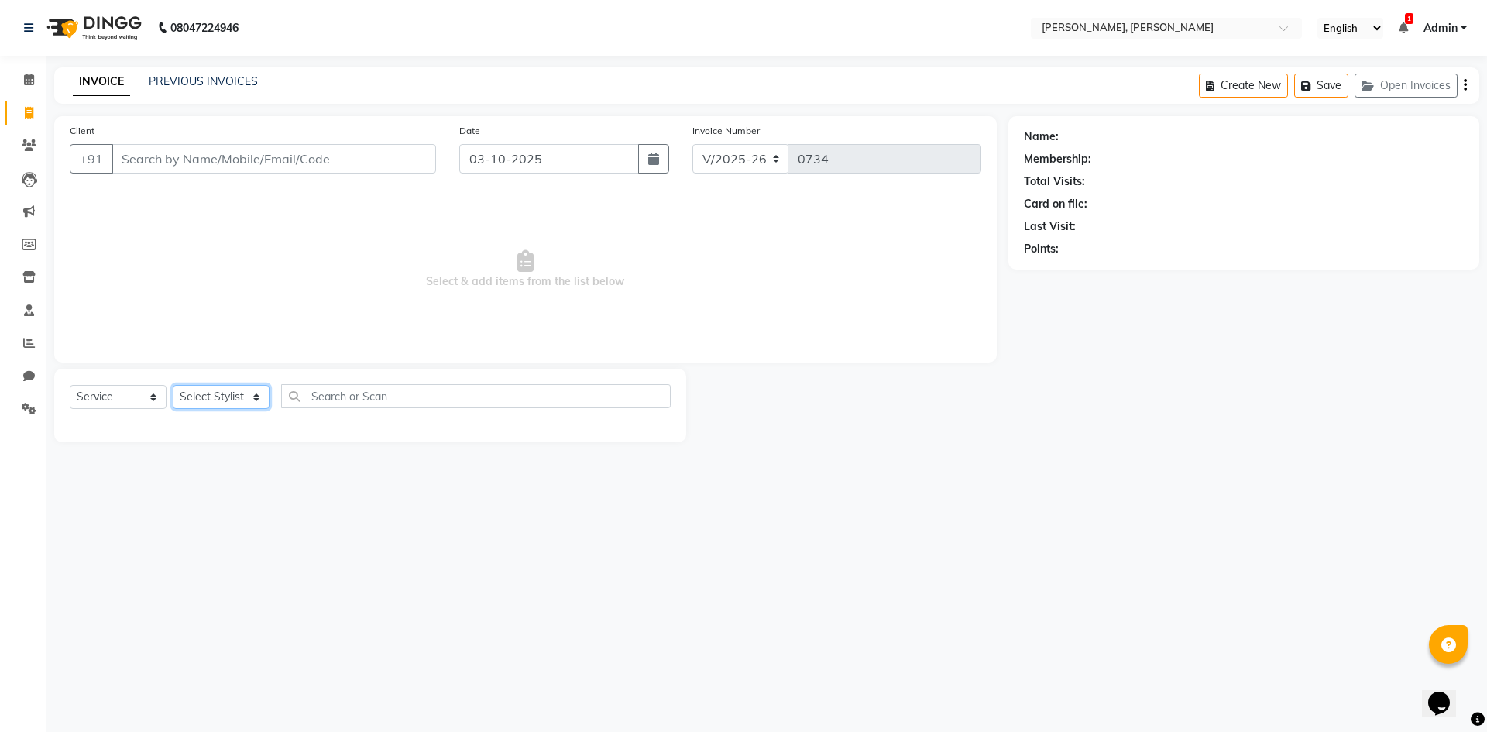
select select "66502"
click at [173, 385] on select "Select Stylist Alam NAil Along anju [PERSON_NAME] [PERSON_NAME] Lolita luni" at bounding box center [221, 397] width 97 height 24
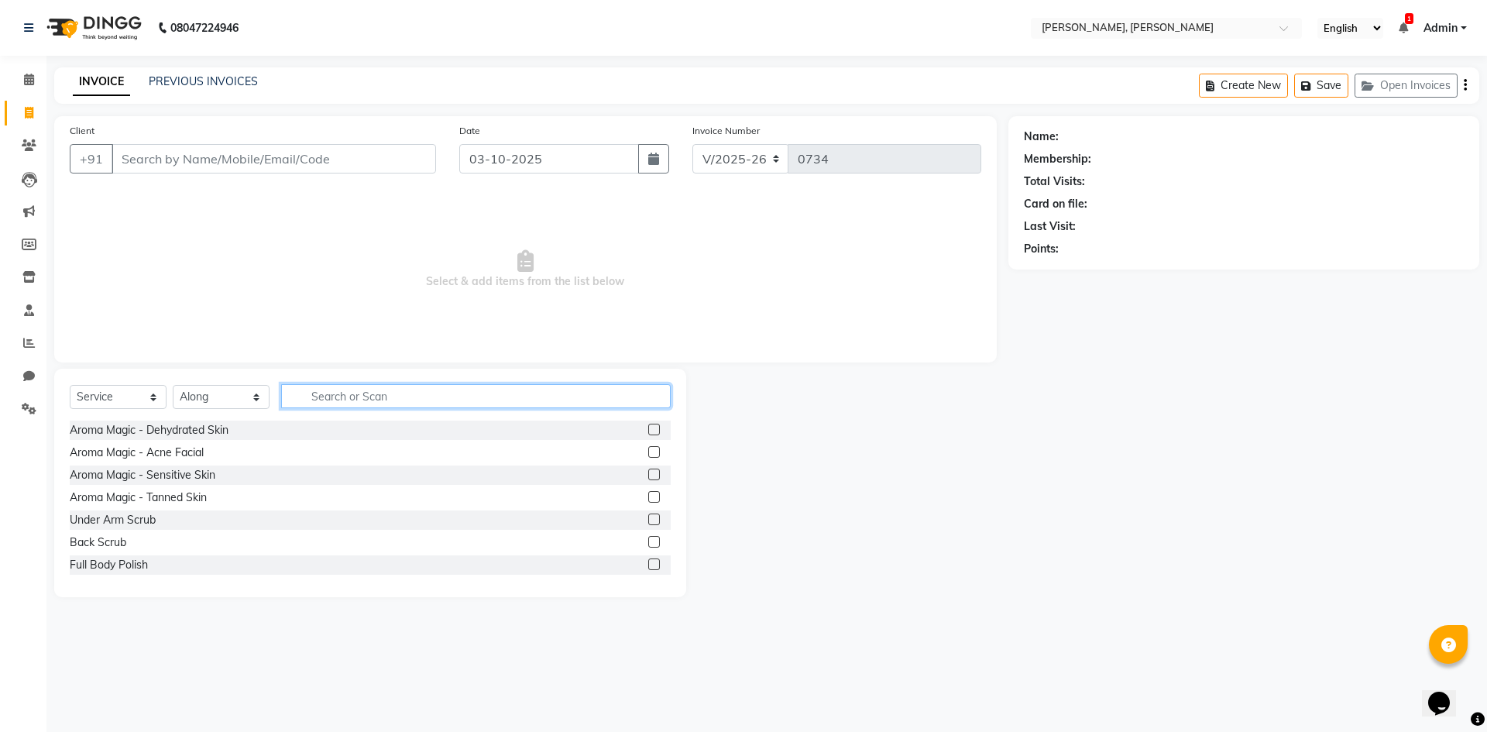
click at [313, 393] on input "text" at bounding box center [476, 396] width 390 height 24
type input "hair"
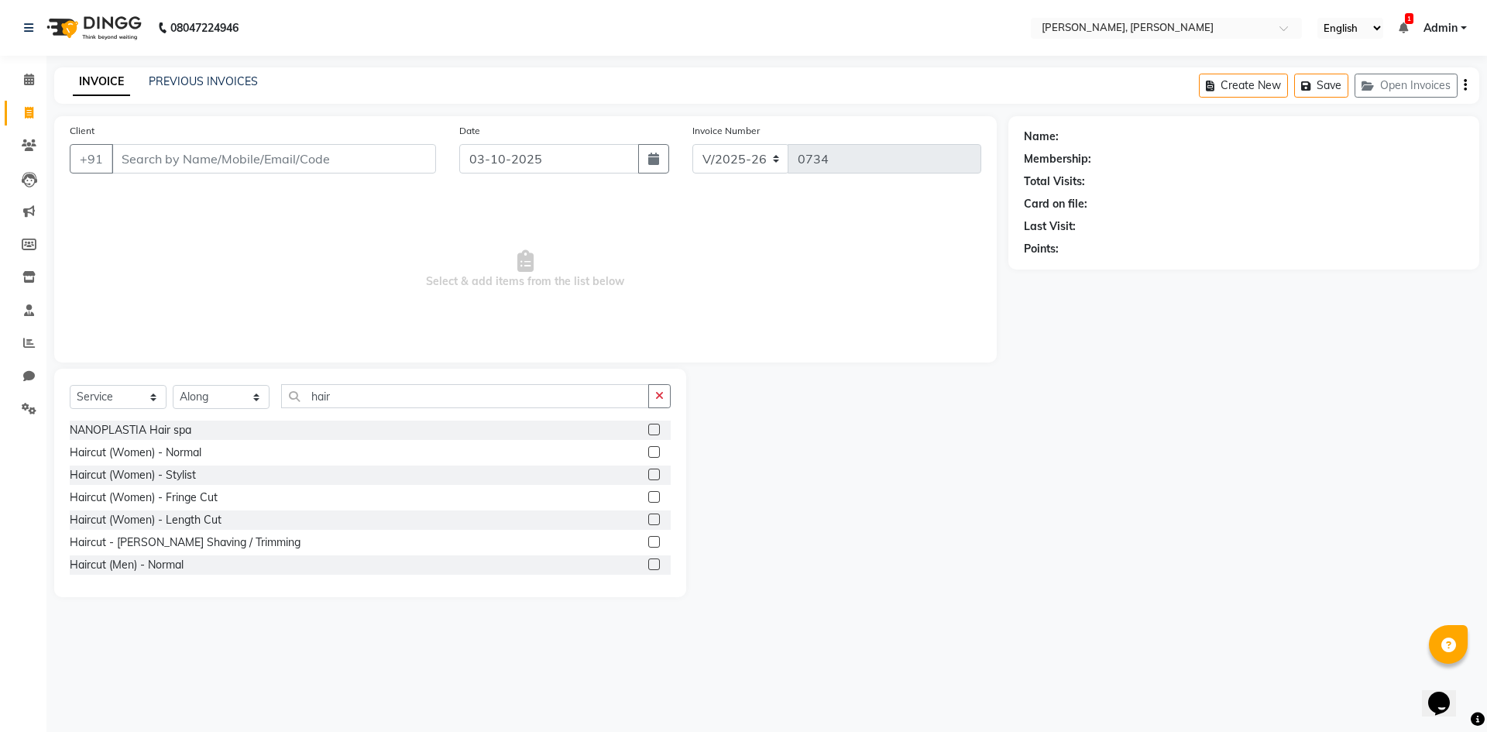
click at [648, 453] on label at bounding box center [654, 452] width 12 height 12
click at [648, 453] on input "checkbox" at bounding box center [653, 453] width 10 height 10
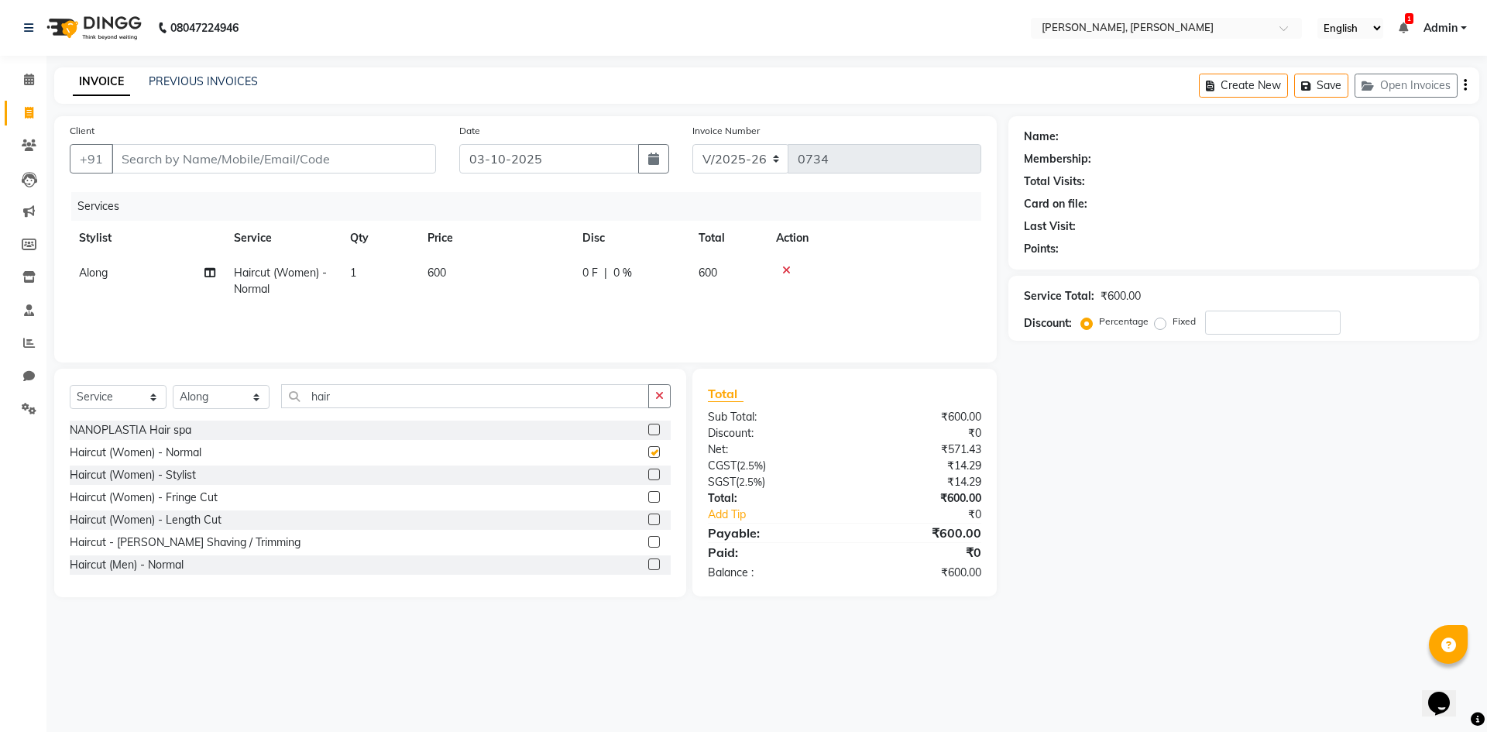
checkbox input "false"
click at [648, 473] on label at bounding box center [654, 475] width 12 height 12
click at [648, 473] on input "checkbox" at bounding box center [653, 475] width 10 height 10
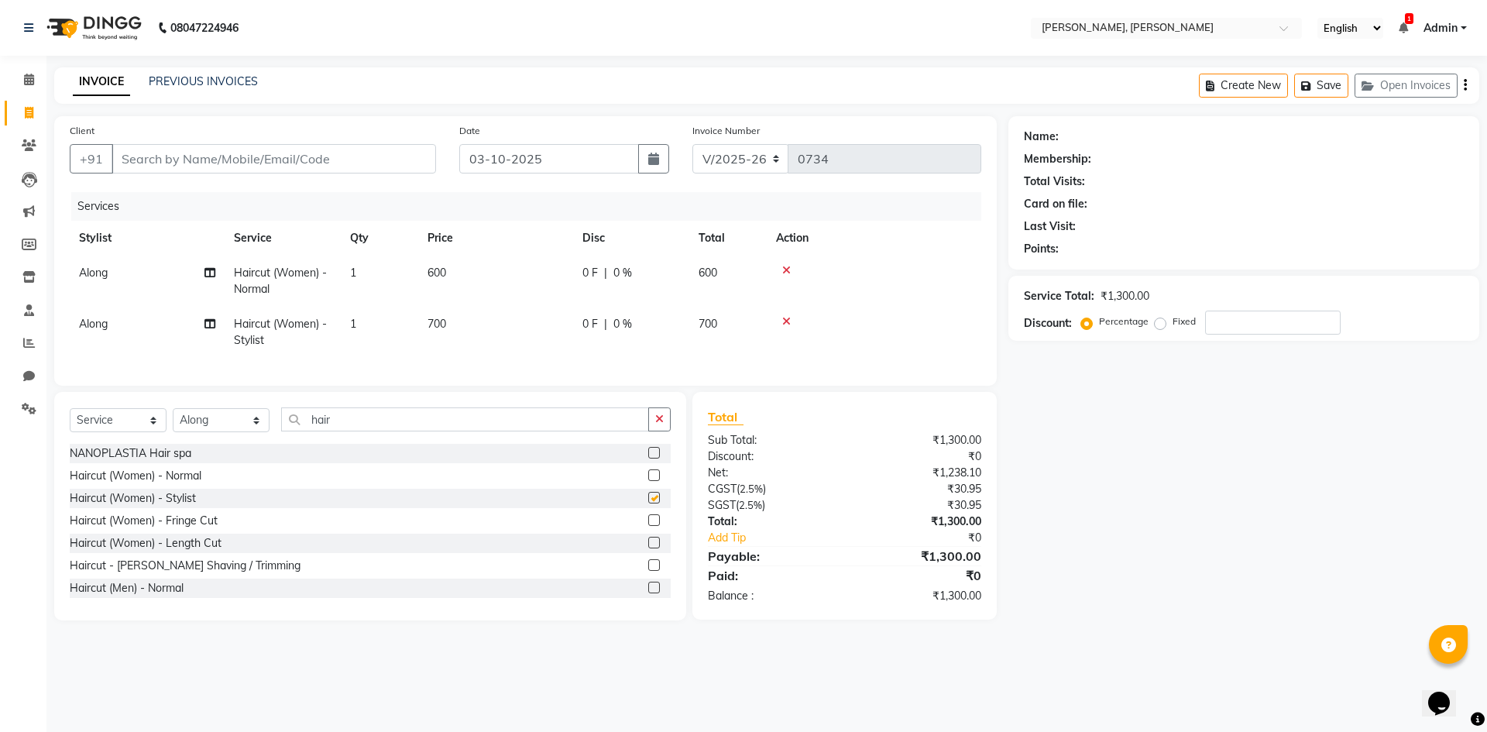
checkbox input "false"
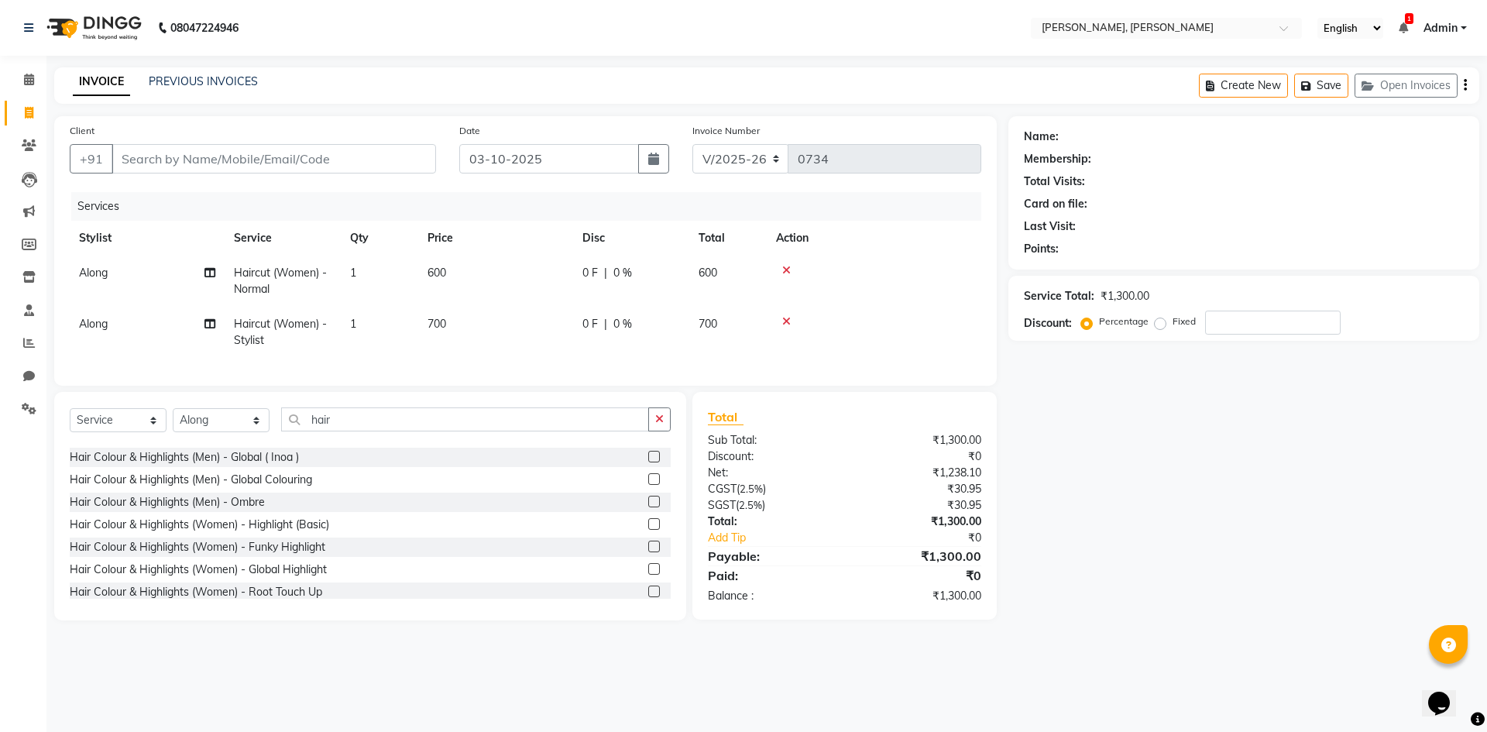
scroll to position [929, 0]
click at [648, 562] on label at bounding box center [654, 557] width 12 height 12
click at [648, 562] on input "checkbox" at bounding box center [653, 557] width 10 height 10
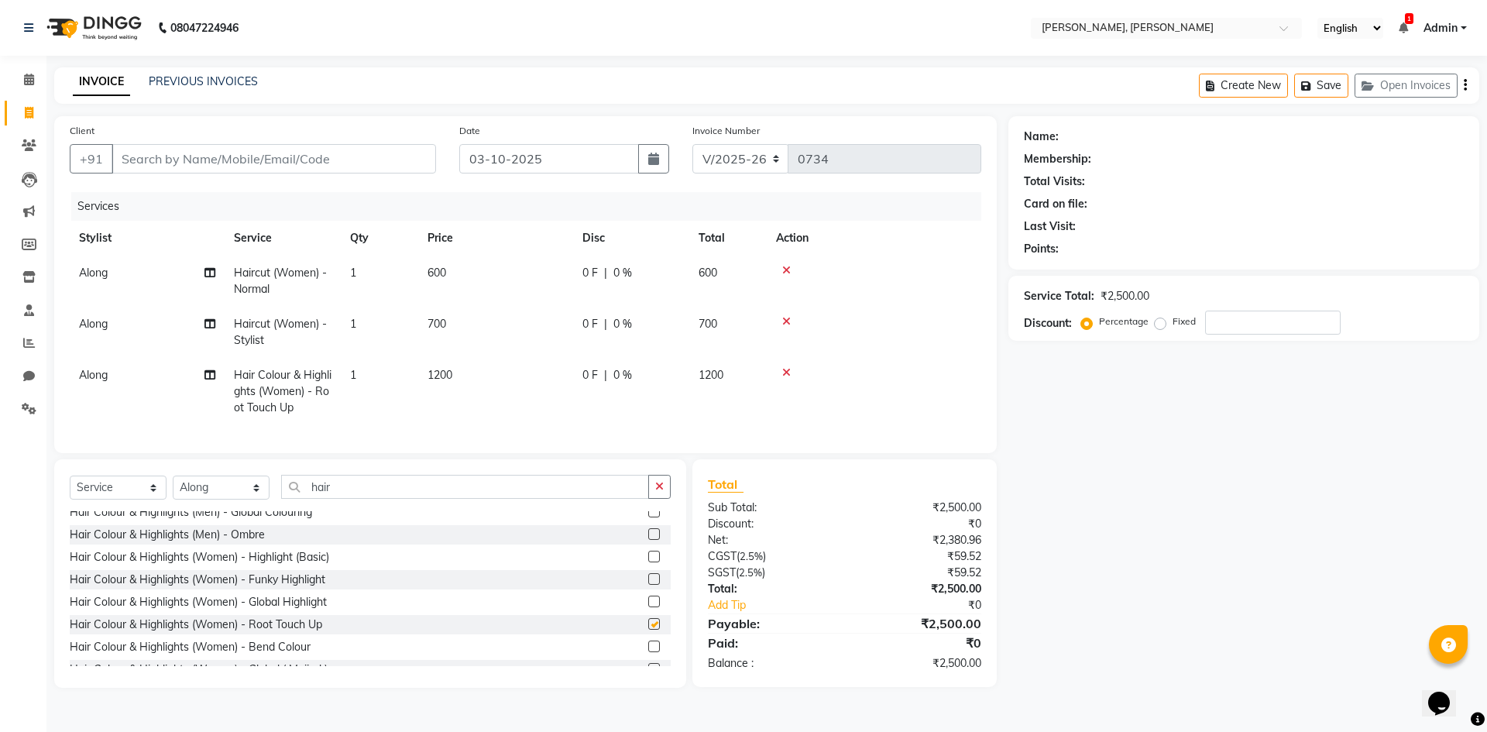
checkbox input "false"
click at [259, 497] on select "Select Stylist Alam NAil Along anju [PERSON_NAME] [PERSON_NAME] Lolita luni" at bounding box center [221, 488] width 97 height 24
select select "34979"
click at [173, 487] on select "Select Stylist Alam NAil Along anju [PERSON_NAME] [PERSON_NAME] Lolita luni" at bounding box center [221, 488] width 97 height 24
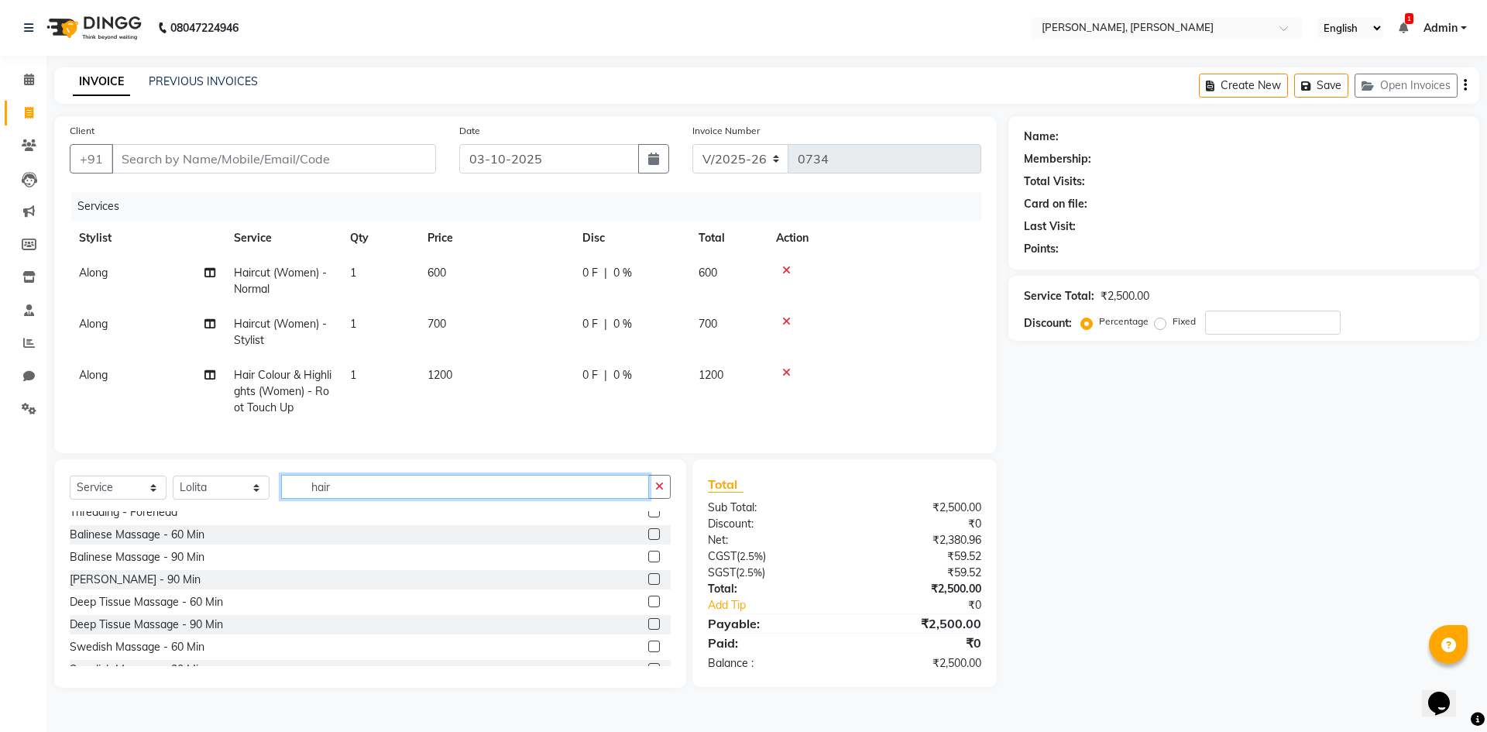
click at [417, 499] on input "hair" at bounding box center [465, 487] width 368 height 24
type input "h"
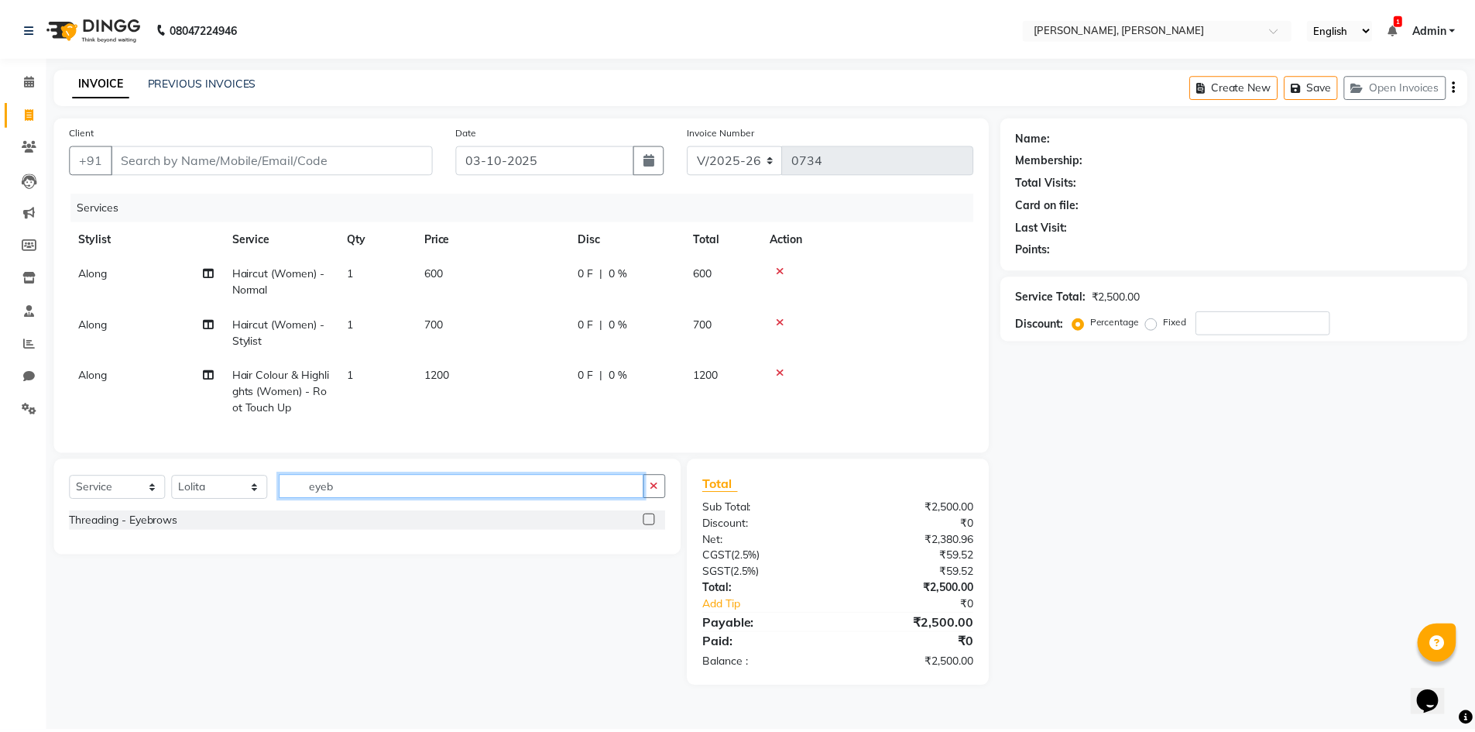
scroll to position [0, 0]
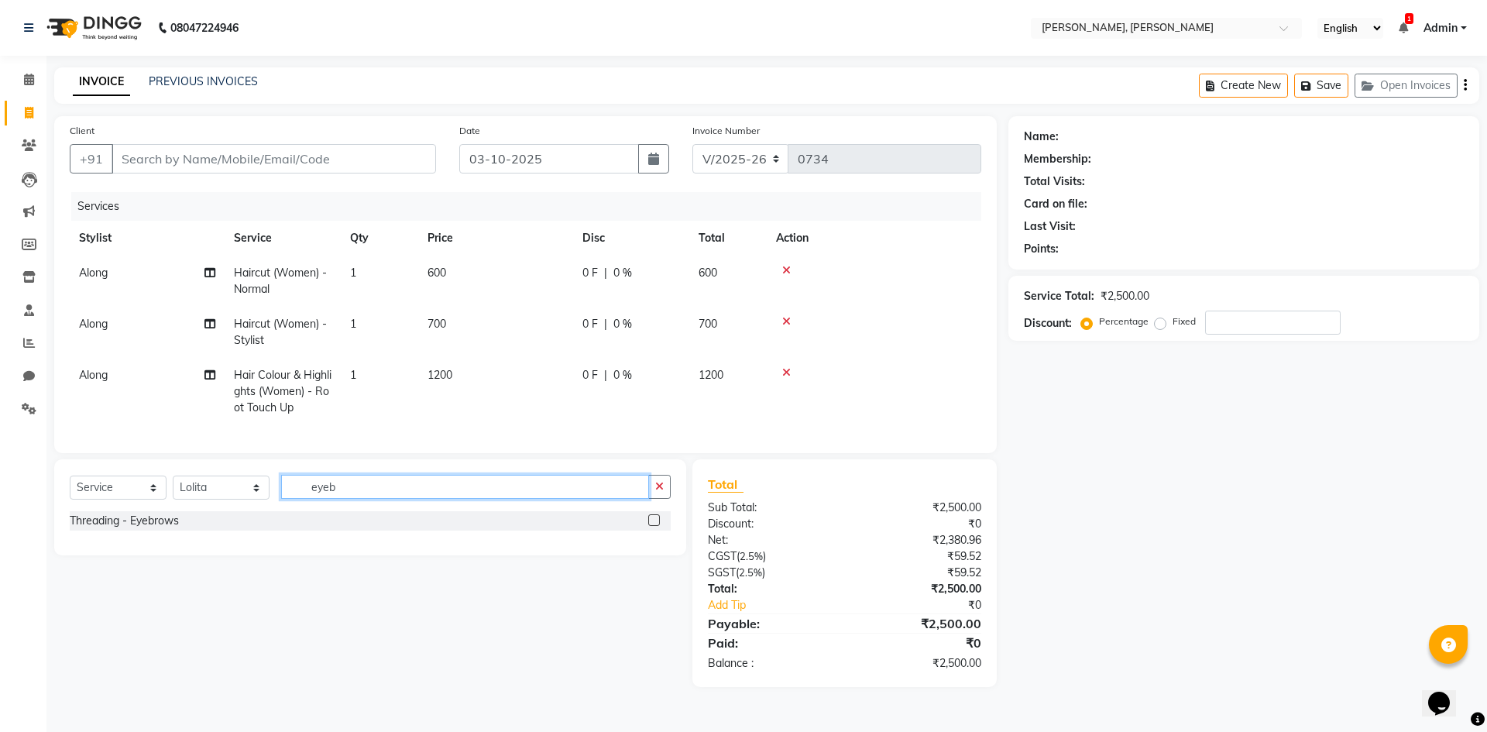
type input "eyeb"
click at [656, 524] on div at bounding box center [659, 520] width 22 height 19
click at [648, 526] on label at bounding box center [654, 520] width 12 height 12
click at [648, 526] on input "checkbox" at bounding box center [653, 521] width 10 height 10
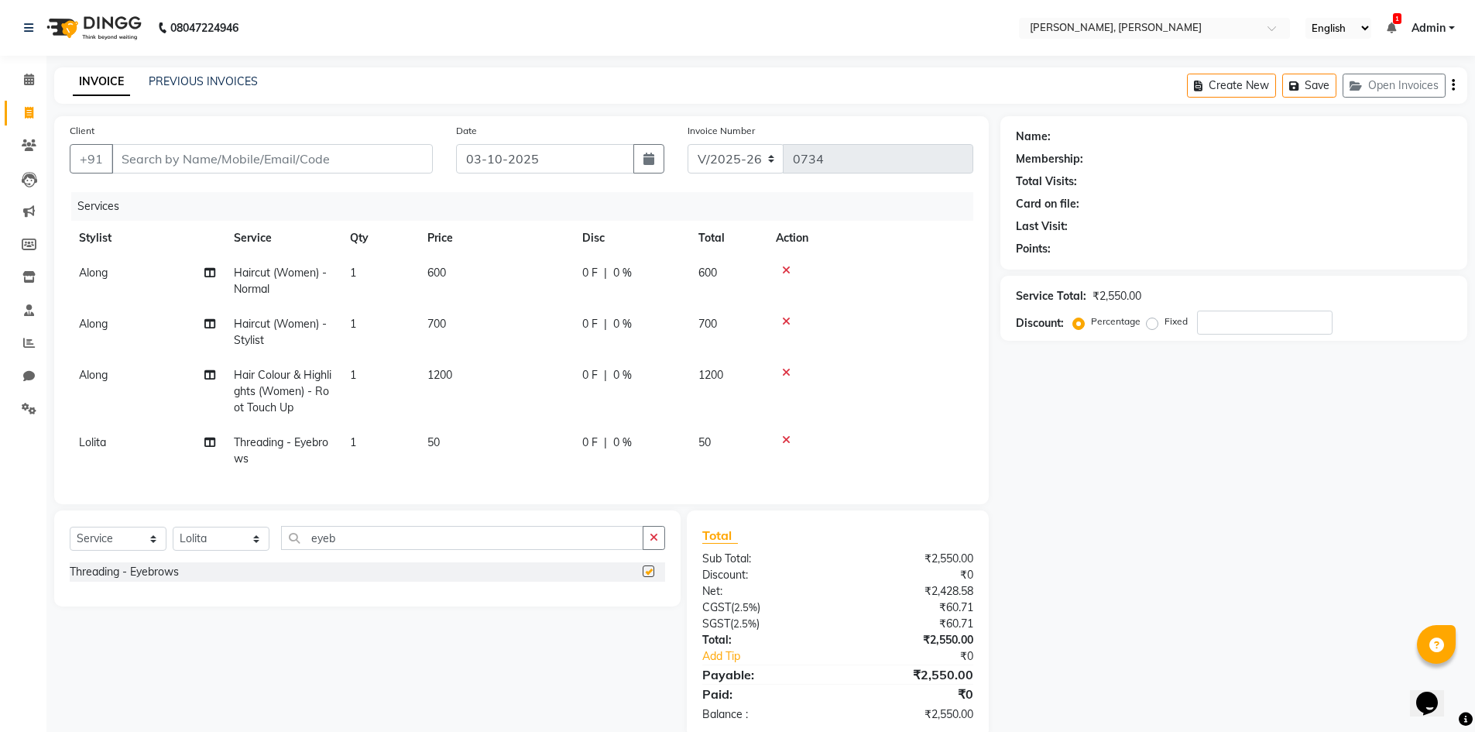
checkbox input "false"
